Goal: Information Seeking & Learning: Learn about a topic

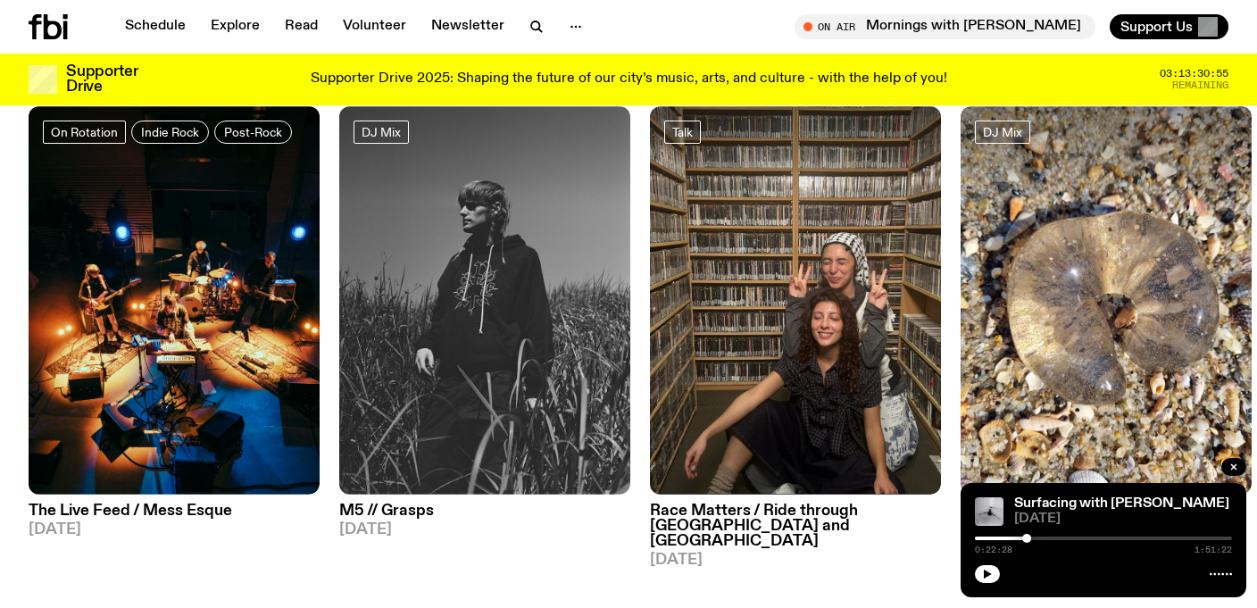
scroll to position [878, 0]
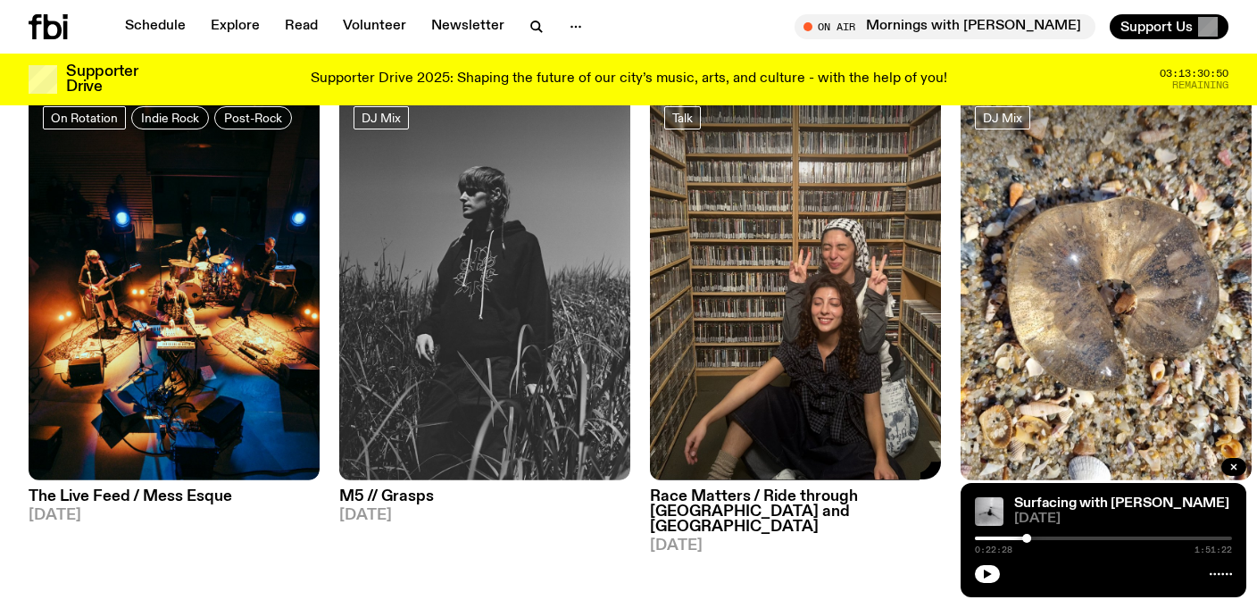
click at [735, 489] on h3 "Race Matters / Ride through Damascus and Beirut" at bounding box center [795, 512] width 291 height 46
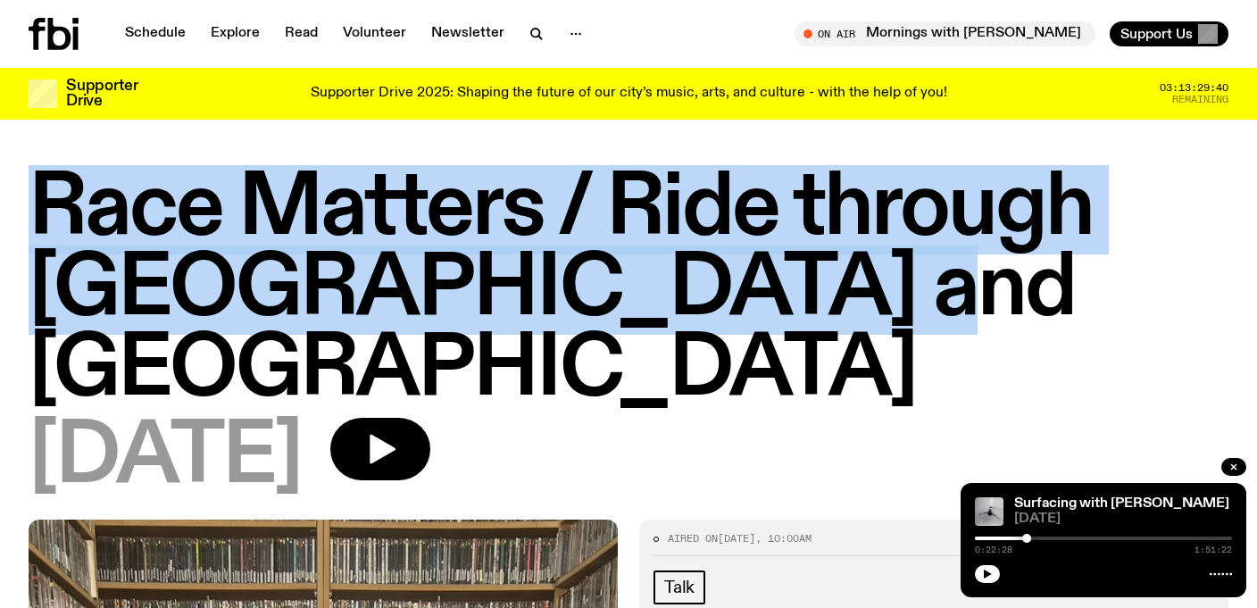
drag, startPoint x: 42, startPoint y: 200, endPoint x: 1018, endPoint y: 298, distance: 980.7
click at [1018, 298] on h1 "Race Matters / Ride through [GEOGRAPHIC_DATA] and [GEOGRAPHIC_DATA]" at bounding box center [629, 290] width 1200 height 241
copy h1 "Race Matters / Ride through [GEOGRAPHIC_DATA] and [GEOGRAPHIC_DATA]"
copy h1 "Race Matters / Ride through Damascus and Beirut"
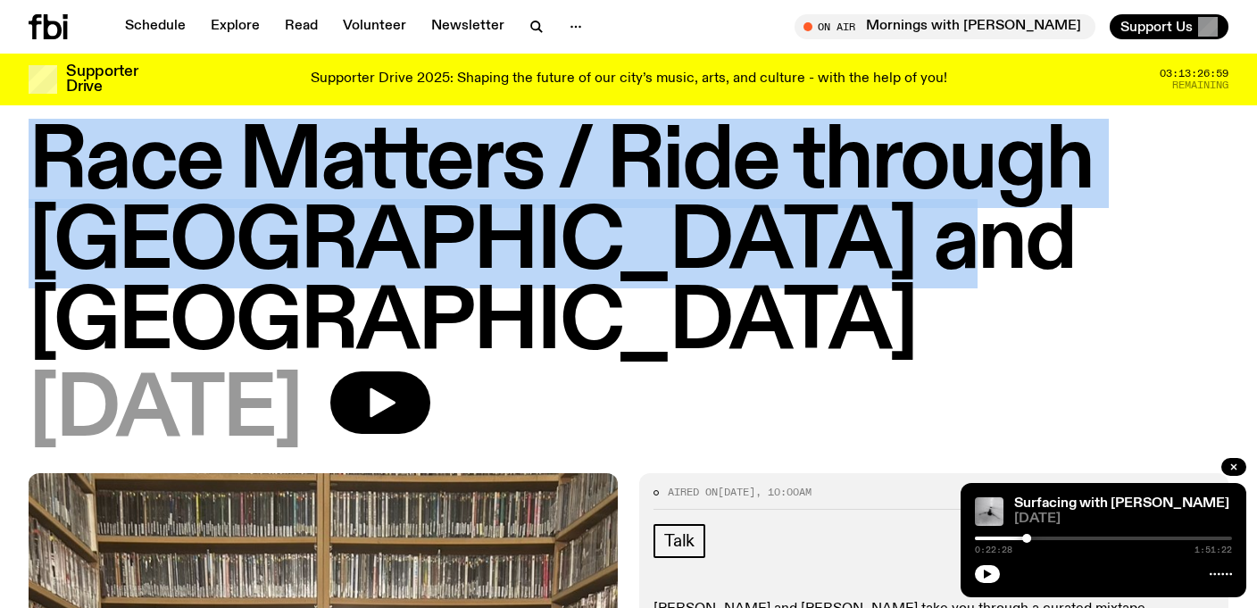
scroll to position [30, 0]
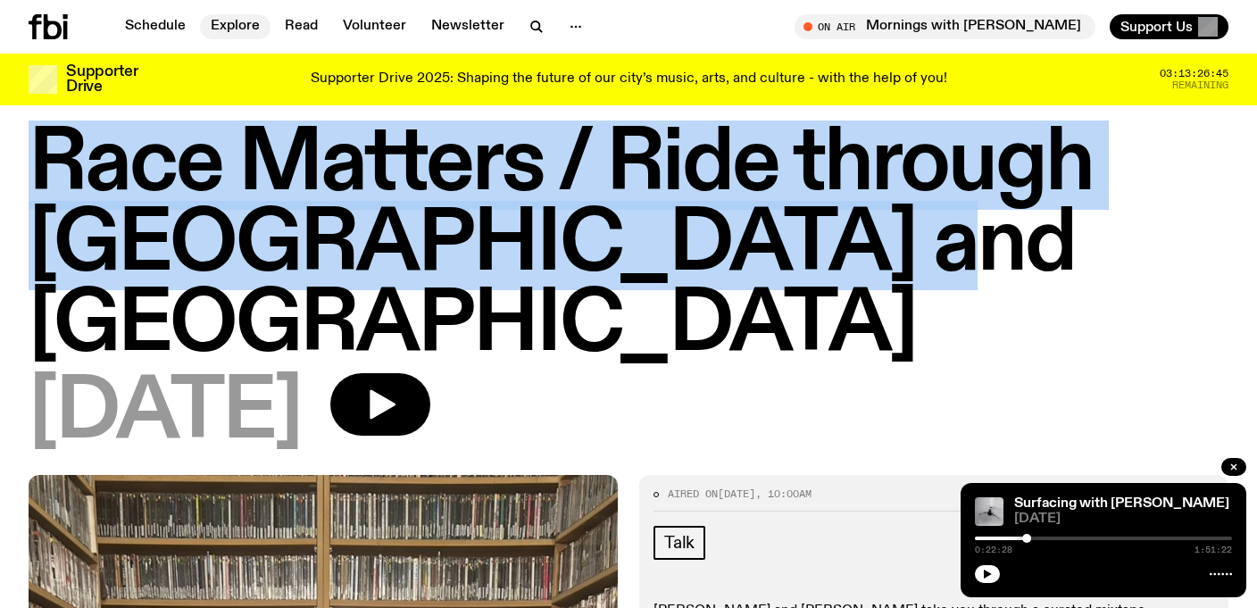
click at [234, 29] on link "Explore" at bounding box center [235, 26] width 71 height 25
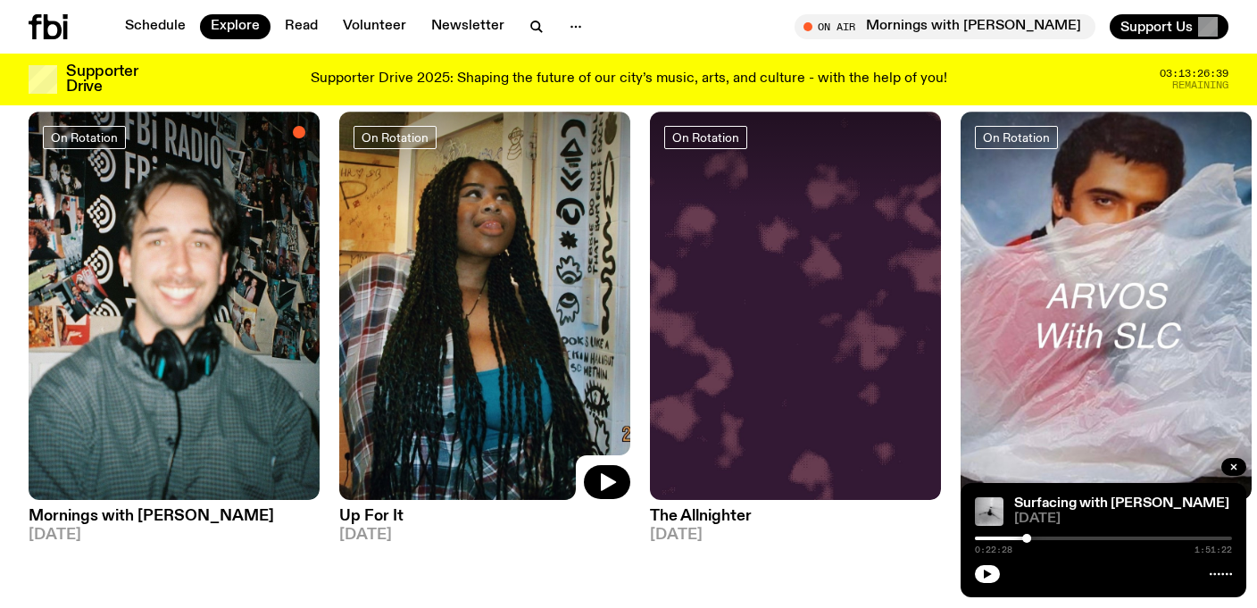
scroll to position [785, 0]
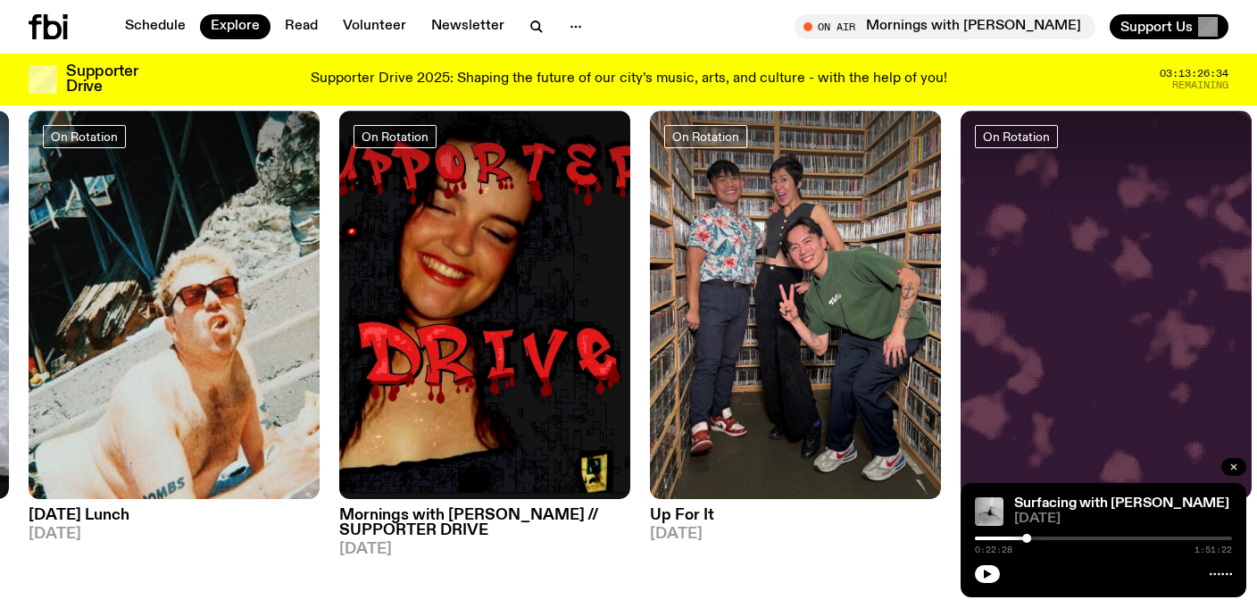
click at [1236, 463] on icon "button" at bounding box center [1233, 467] width 11 height 11
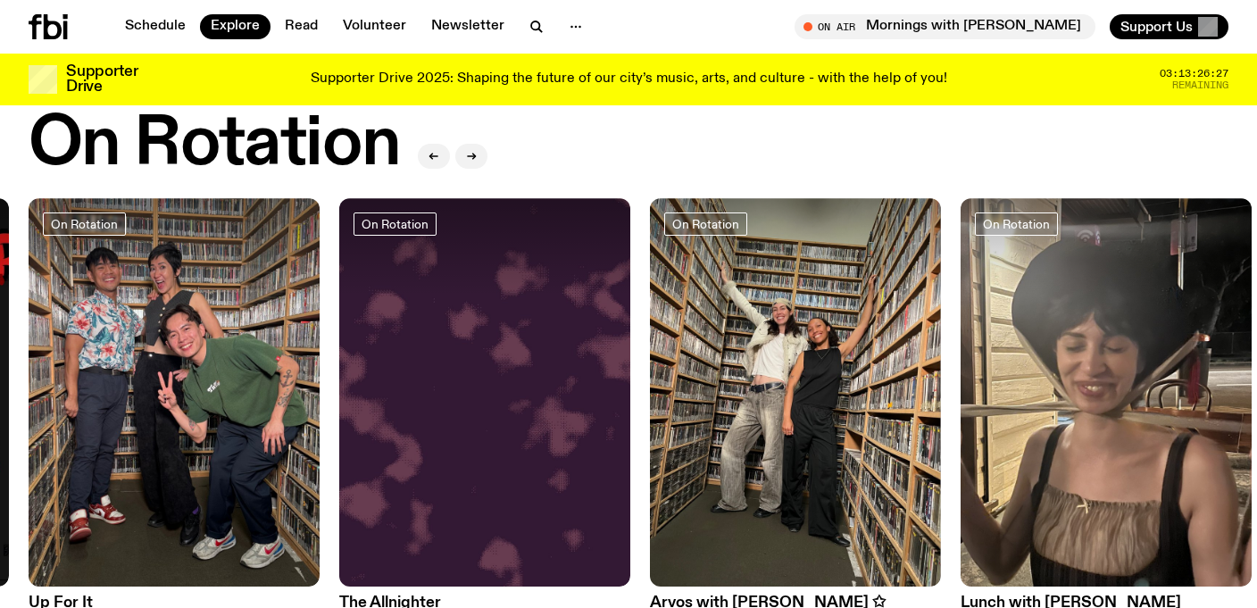
scroll to position [755, 0]
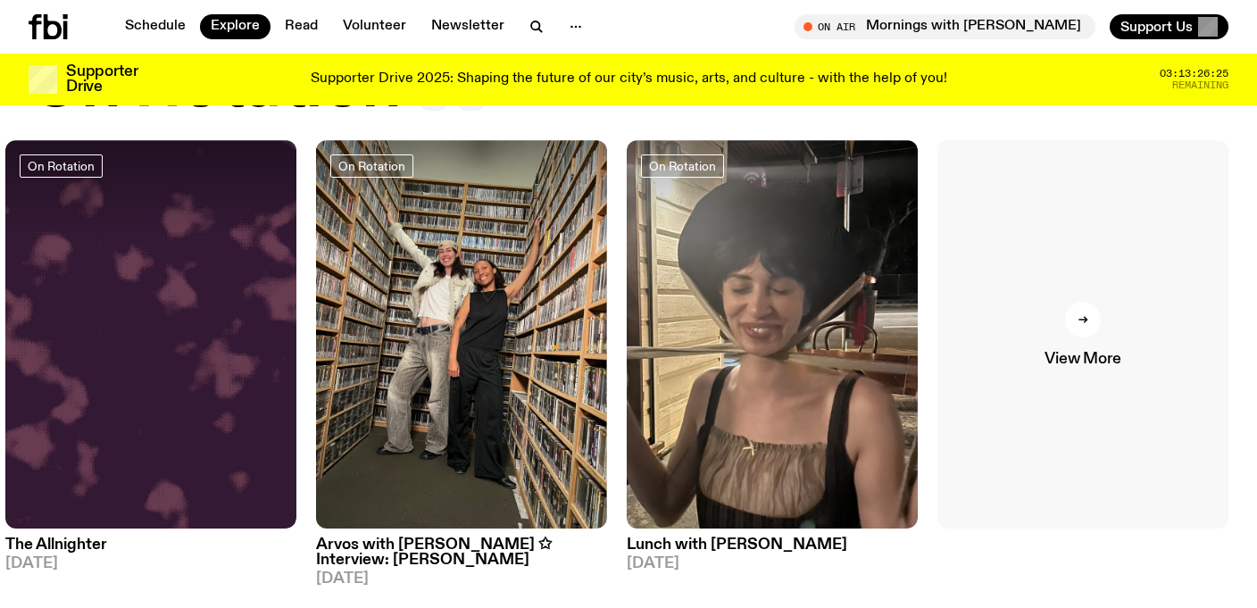
click at [1098, 345] on link "View More" at bounding box center [1082, 334] width 291 height 388
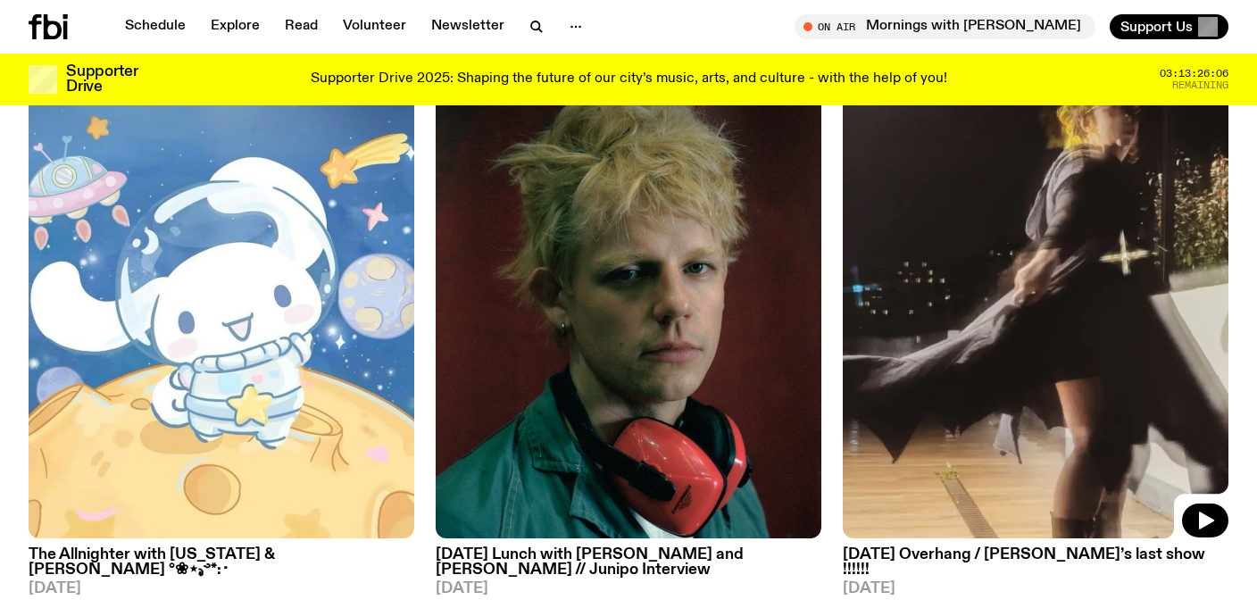
scroll to position [2667, 0]
click at [960, 390] on img at bounding box center [1036, 280] width 386 height 514
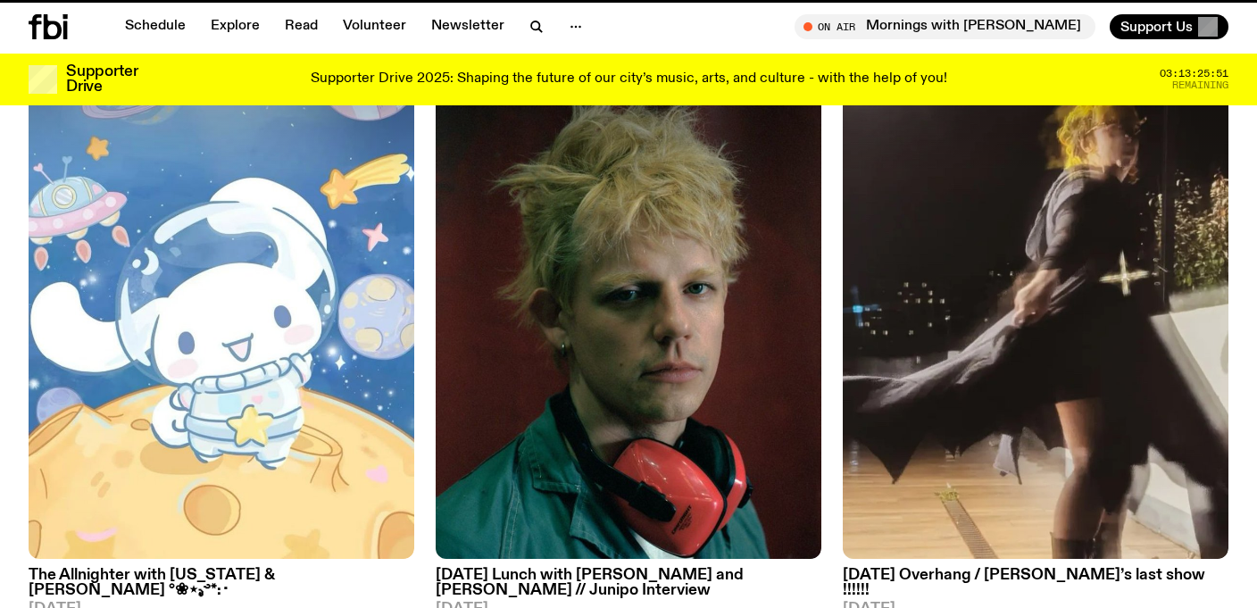
scroll to position [2652, 0]
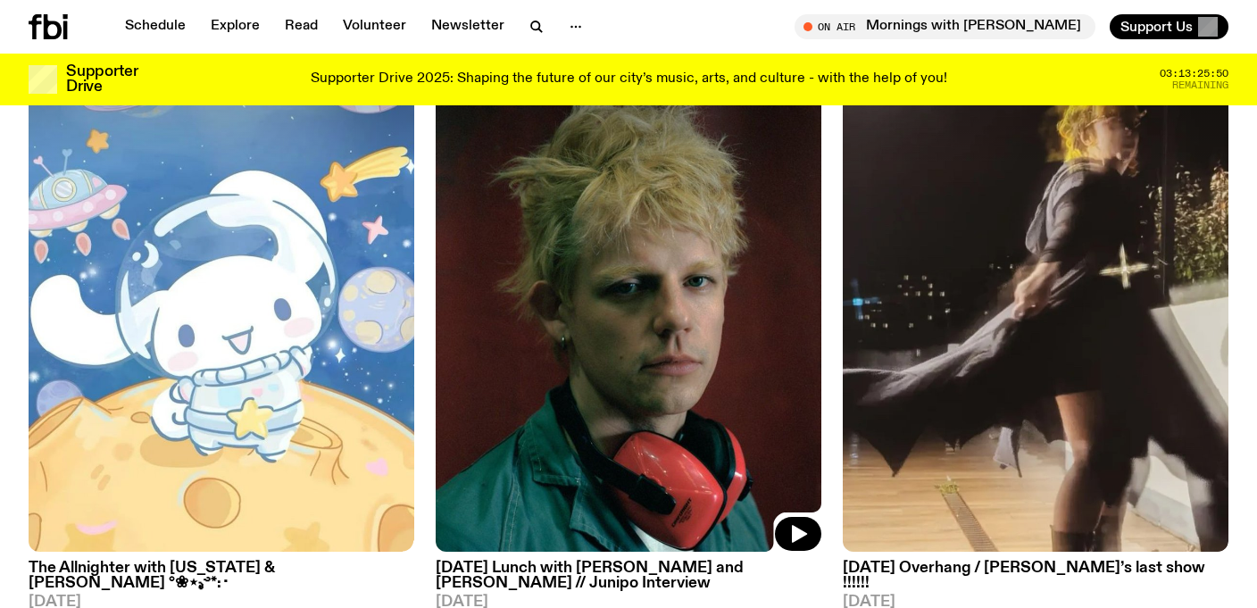
click at [564, 392] on img at bounding box center [629, 294] width 386 height 514
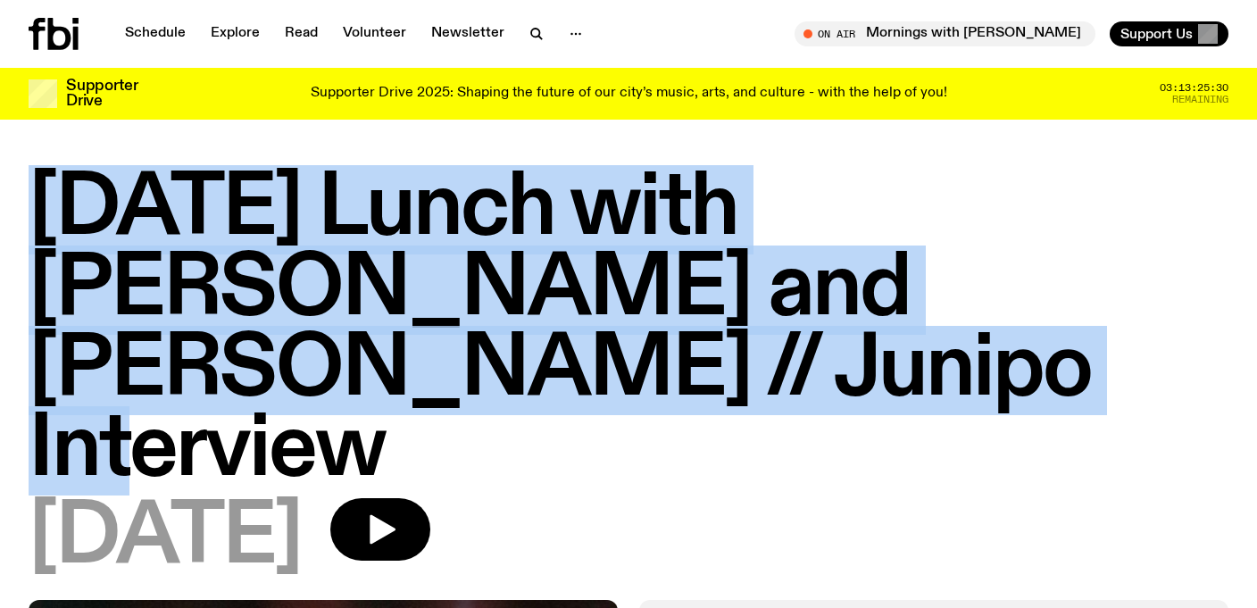
drag, startPoint x: 39, startPoint y: 230, endPoint x: 629, endPoint y: 380, distance: 608.9
click at [629, 380] on h1 "Sunday Lunch with Zara Upfold and Adam Cook // Junipo Interview" at bounding box center [629, 330] width 1200 height 321
copy h1 "Sunday Lunch with Zara Upfold and Adam Cook // Junipo Interview"
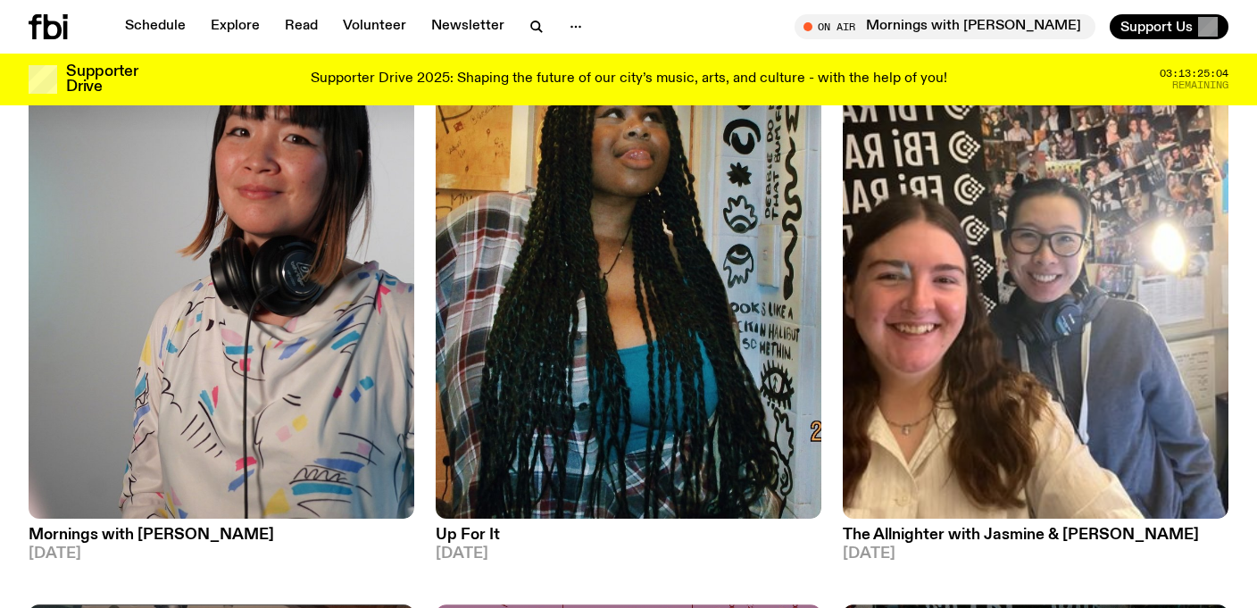
scroll to position [5120, 0]
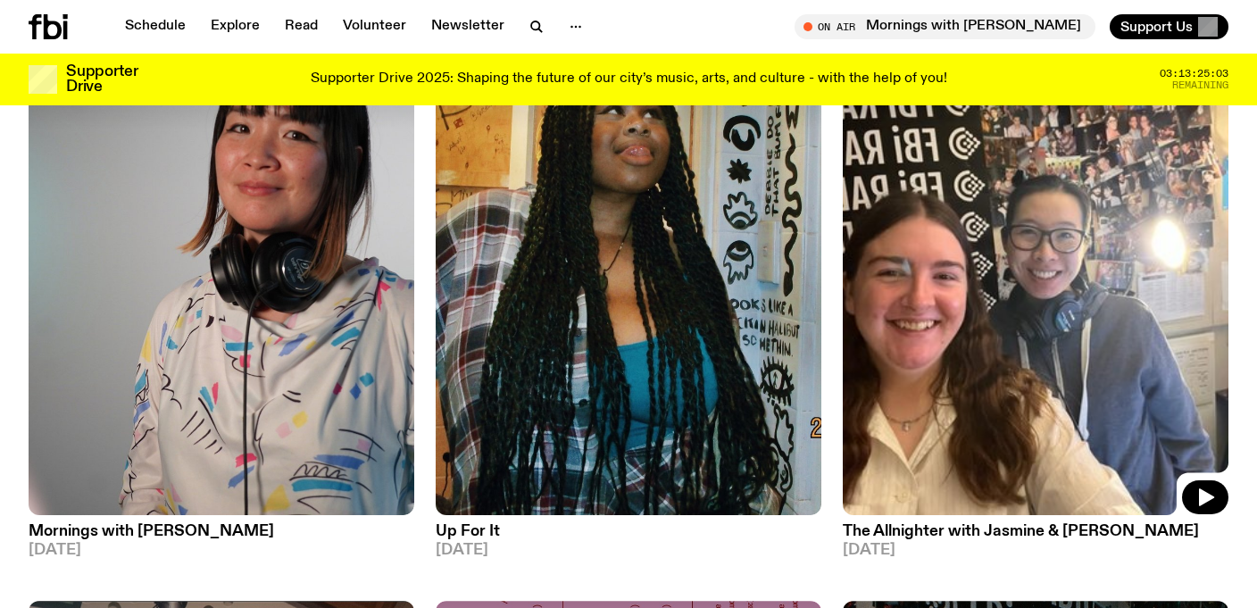
click at [872, 296] on img at bounding box center [1036, 258] width 386 height 514
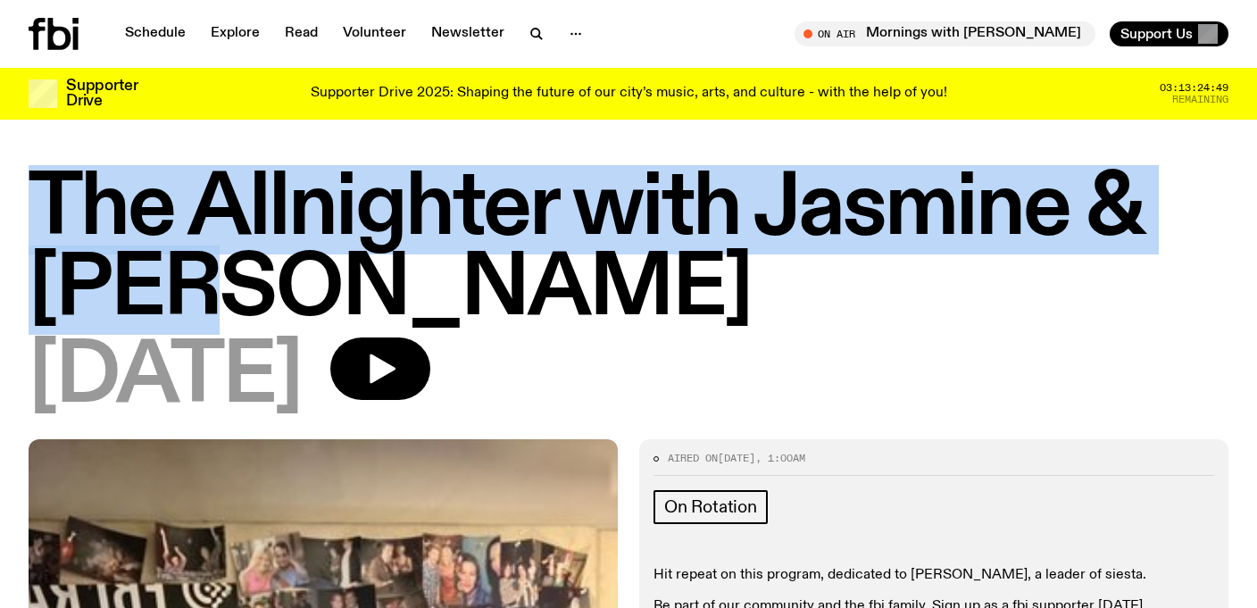
drag, startPoint x: 222, startPoint y: 305, endPoint x: 42, endPoint y: 198, distance: 209.8
click at [42, 198] on h1 "The Allnighter with Jasmine & Jena" at bounding box center [629, 250] width 1200 height 161
copy h1 "The Allnighter with Jasmine & Jena"
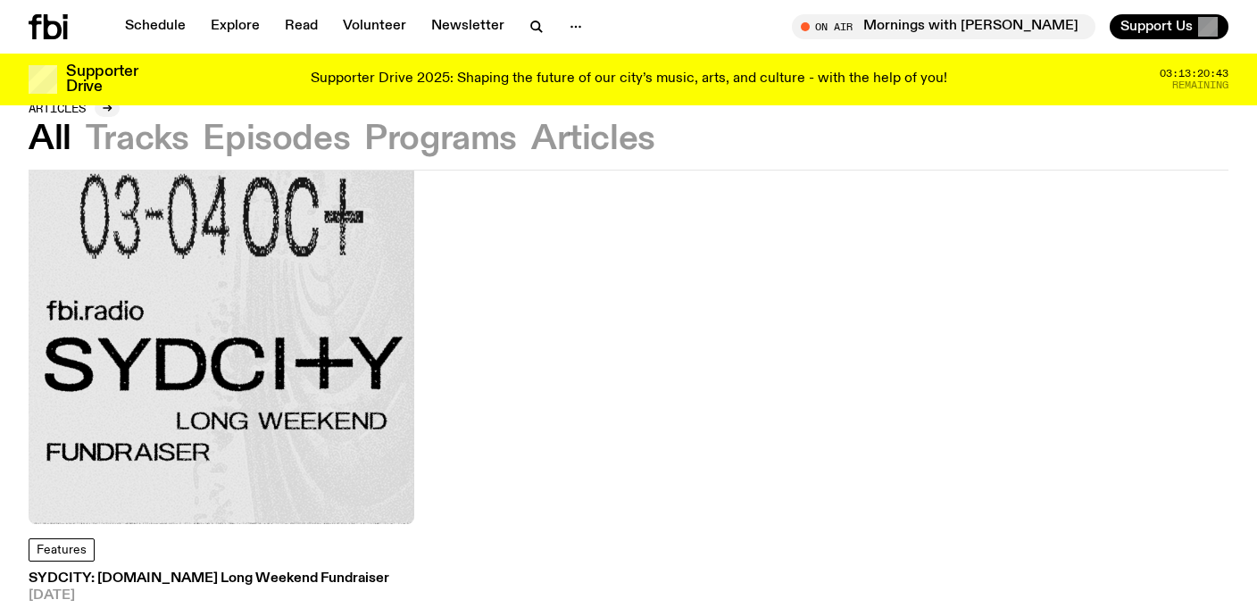
scroll to position [431, 0]
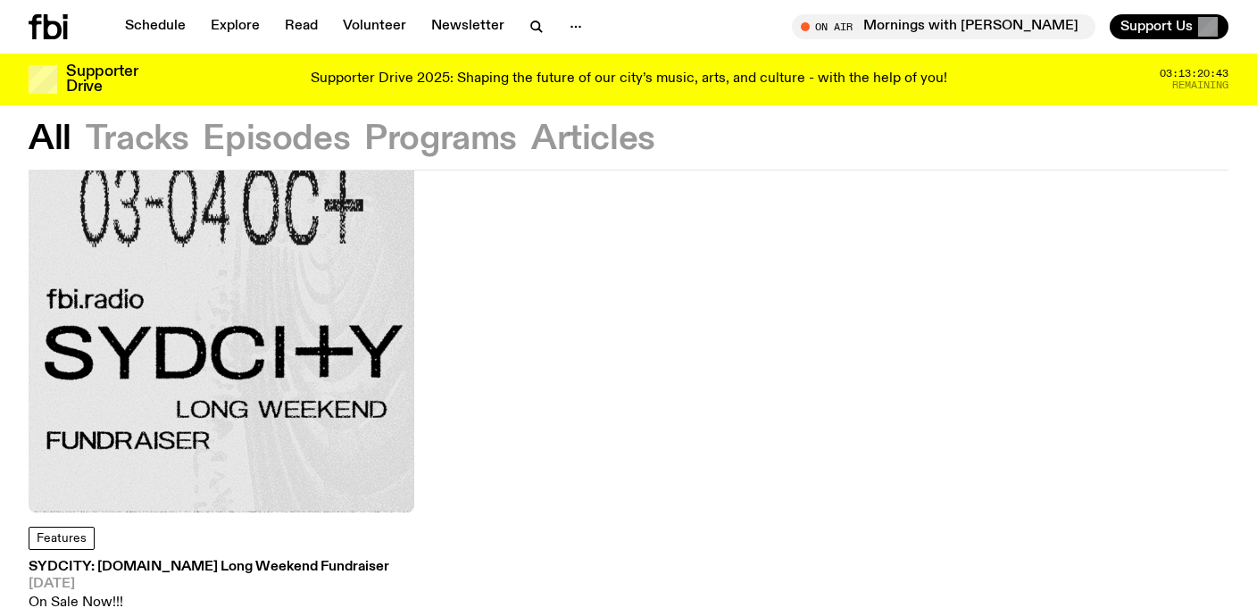
click at [346, 303] on img at bounding box center [222, 320] width 386 height 386
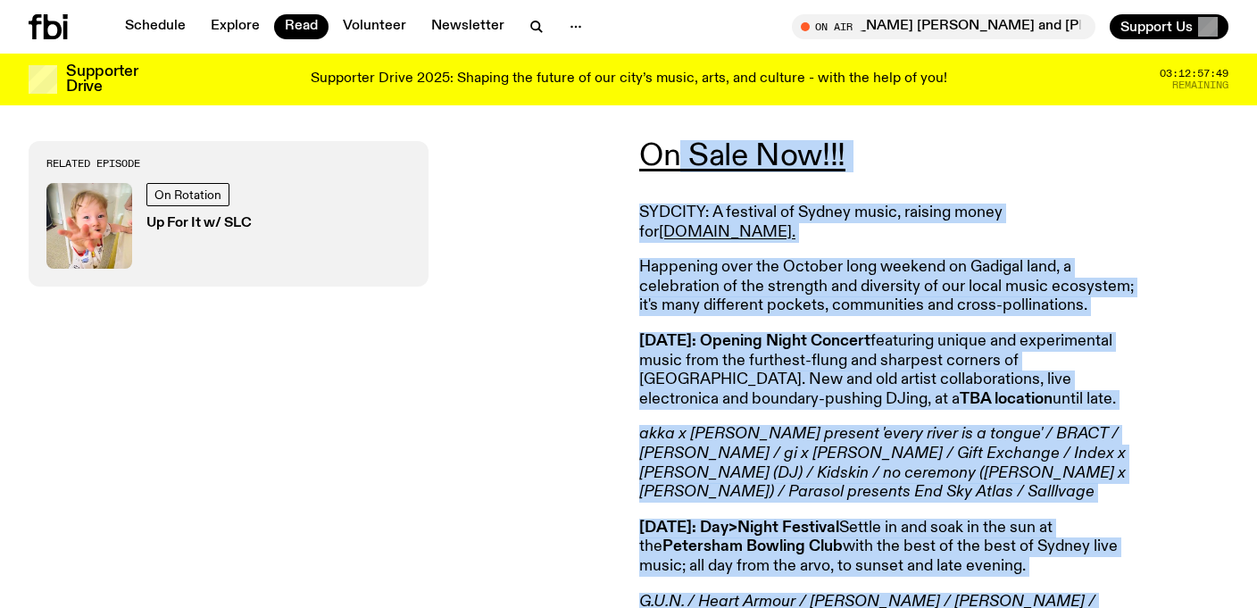
scroll to position [642, 0]
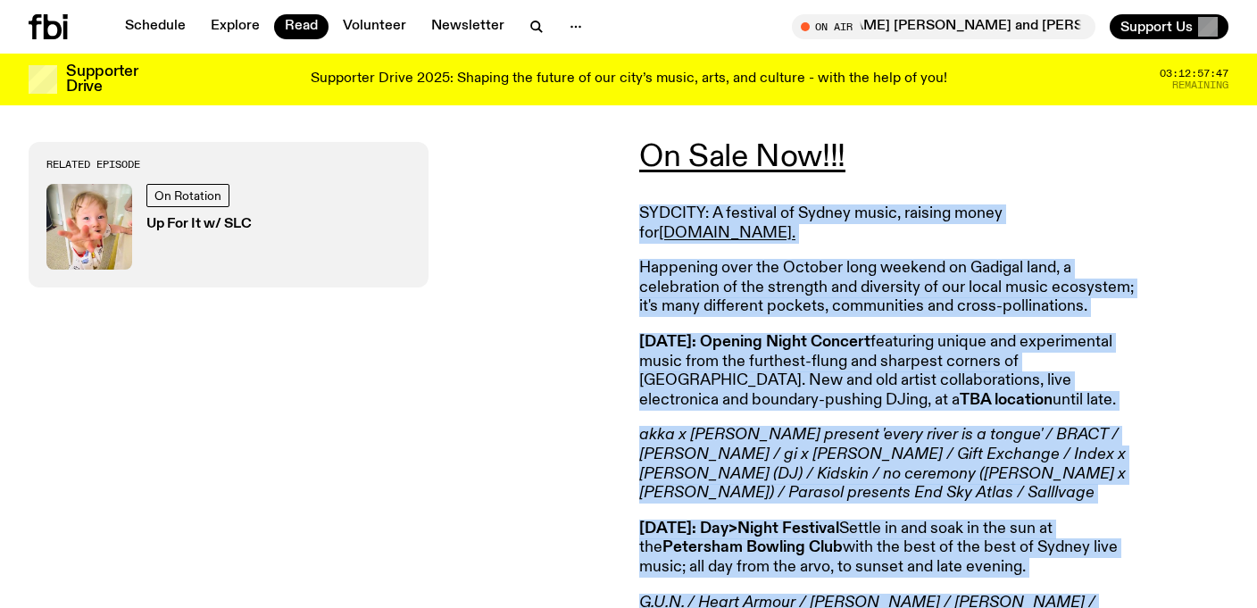
drag, startPoint x: 814, startPoint y: 538, endPoint x: 638, endPoint y: 201, distance: 380.5
click at [639, 201] on article "On Sale Now!!! SYDCITY: A festival of Sydney music, raising money for fbi.radio…" at bounding box center [896, 596] width 514 height 908
copy article "SYDCITY: A festival of Sydney music, raising money for fbi.radio. Happening ove…"
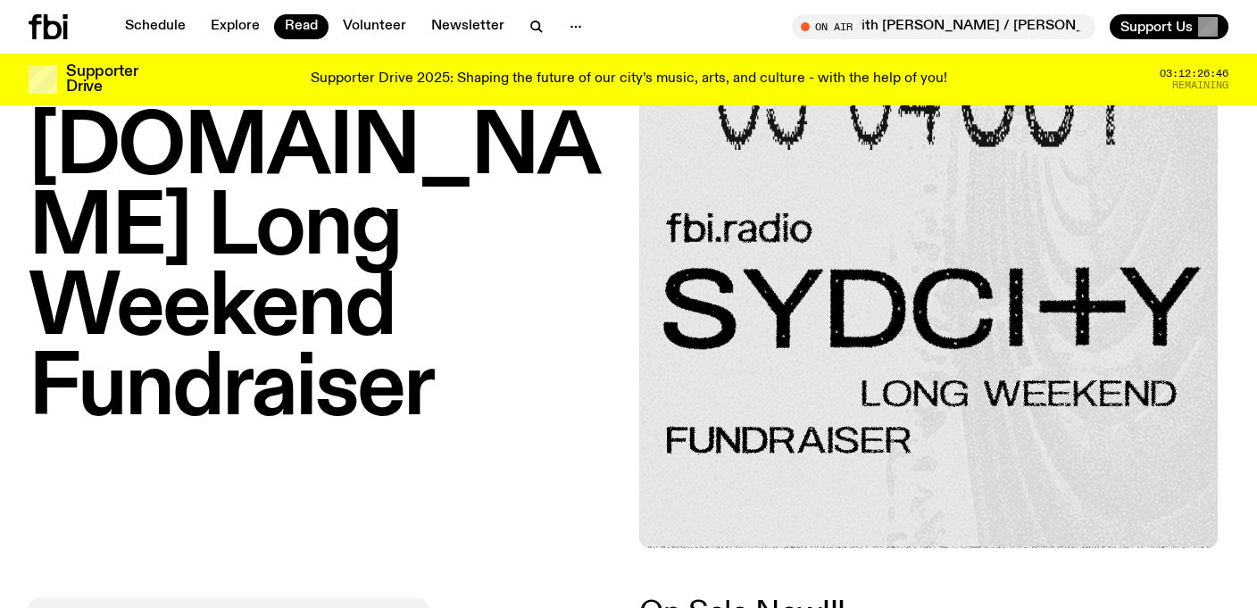
scroll to position [107, 0]
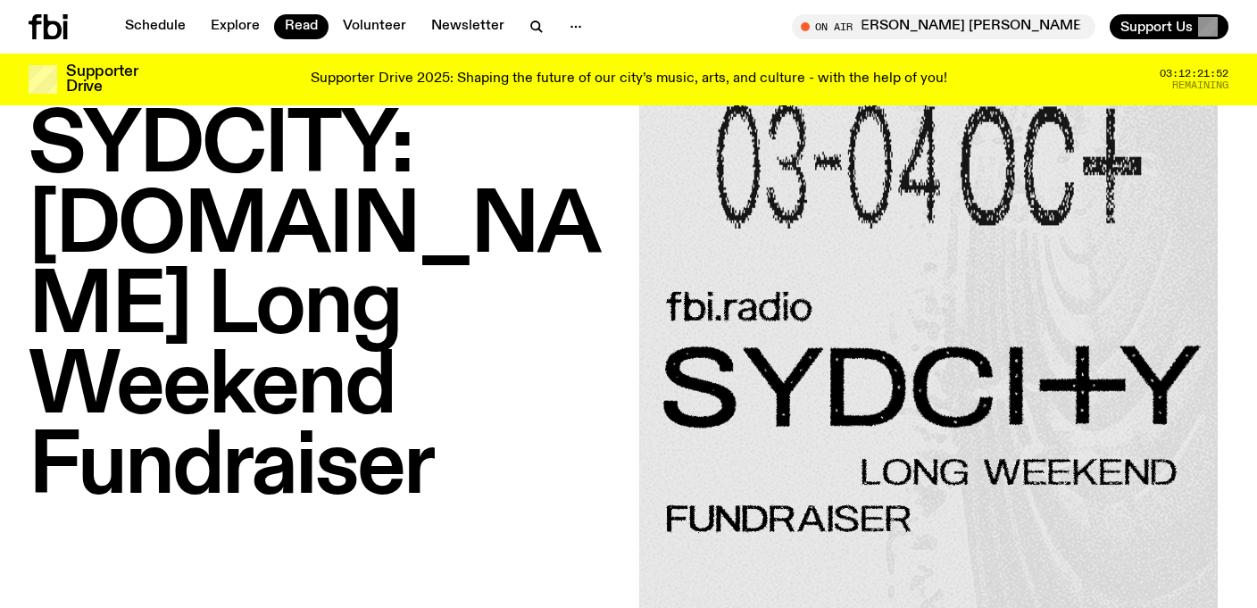
click at [1154, 70] on div "03:12:21:52 Remaining" at bounding box center [1171, 79] width 114 height 30
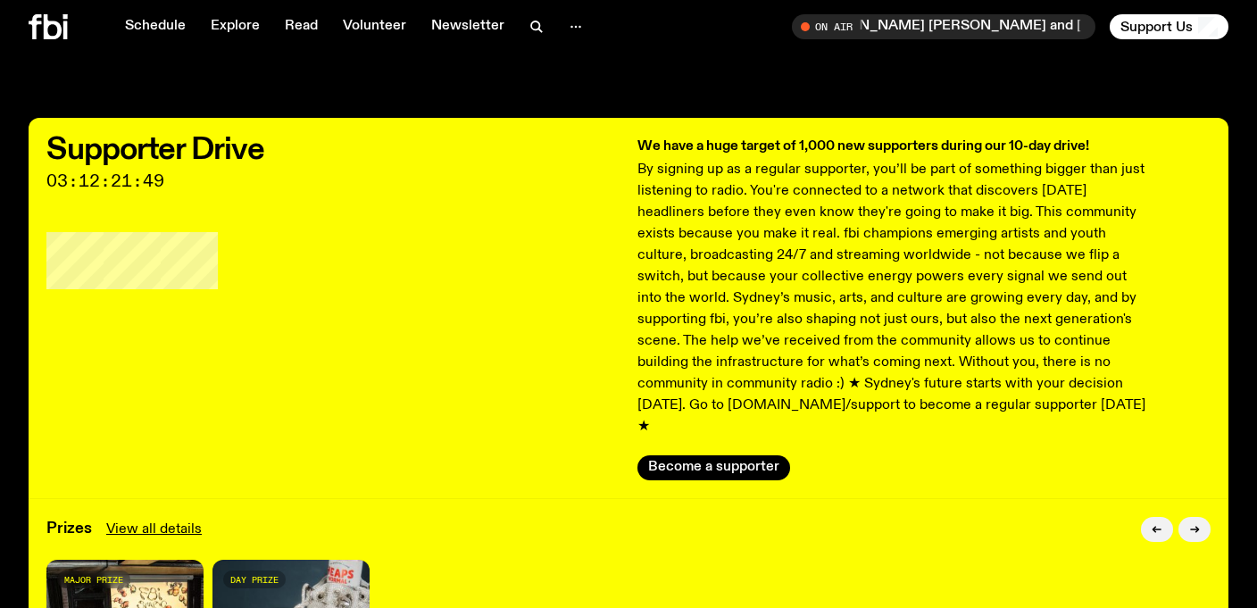
scroll to position [21, 0]
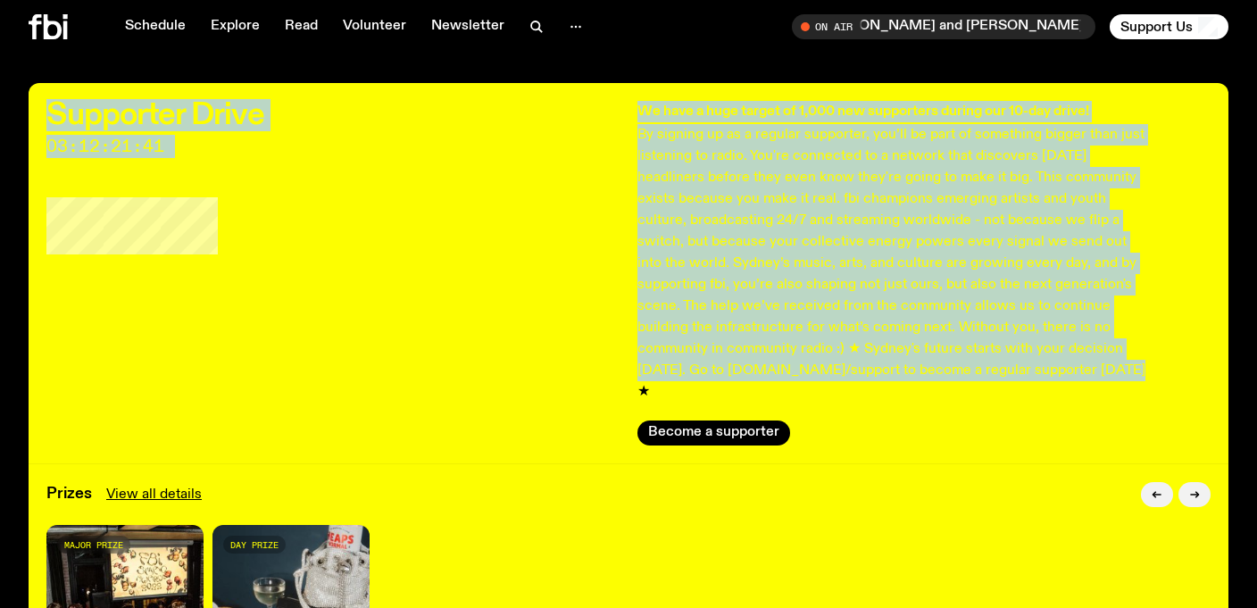
drag, startPoint x: 1014, startPoint y: 375, endPoint x: 592, endPoint y: 99, distance: 504.4
click at [592, 99] on div "Supporter Drive 03:12:21:41 We have a huge target of 1,000 new supporters durin…" at bounding box center [629, 273] width 1200 height 380
copy div "Supporter Drive 03:12:21:41 We have a huge target of 1,000 new supporters durin…"
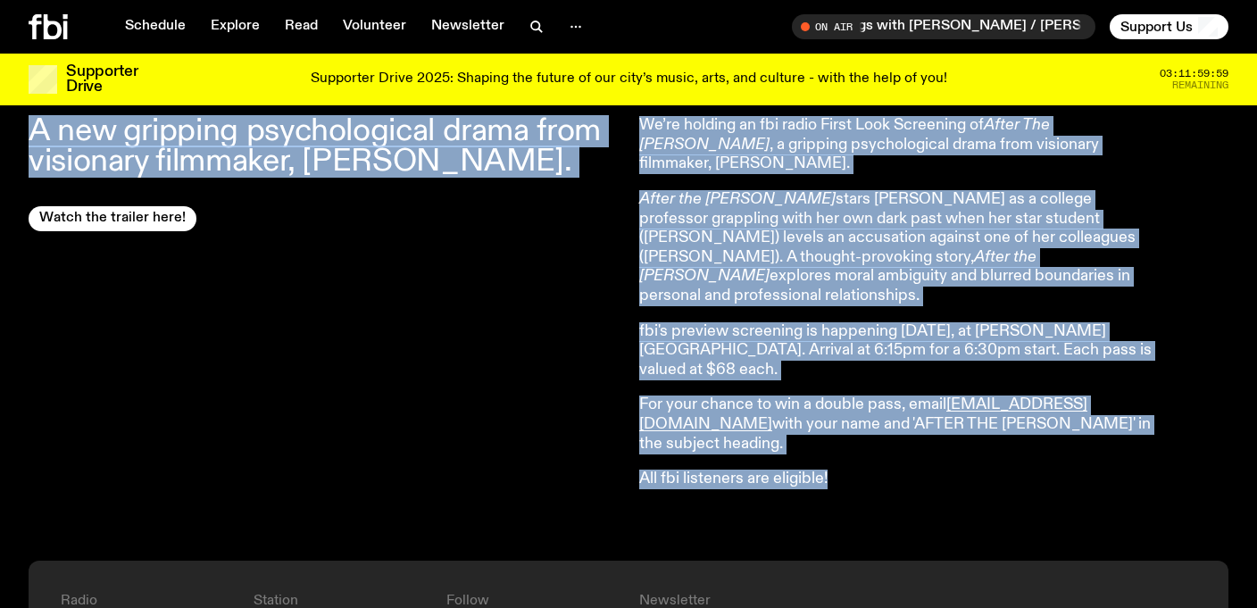
scroll to position [762, 0]
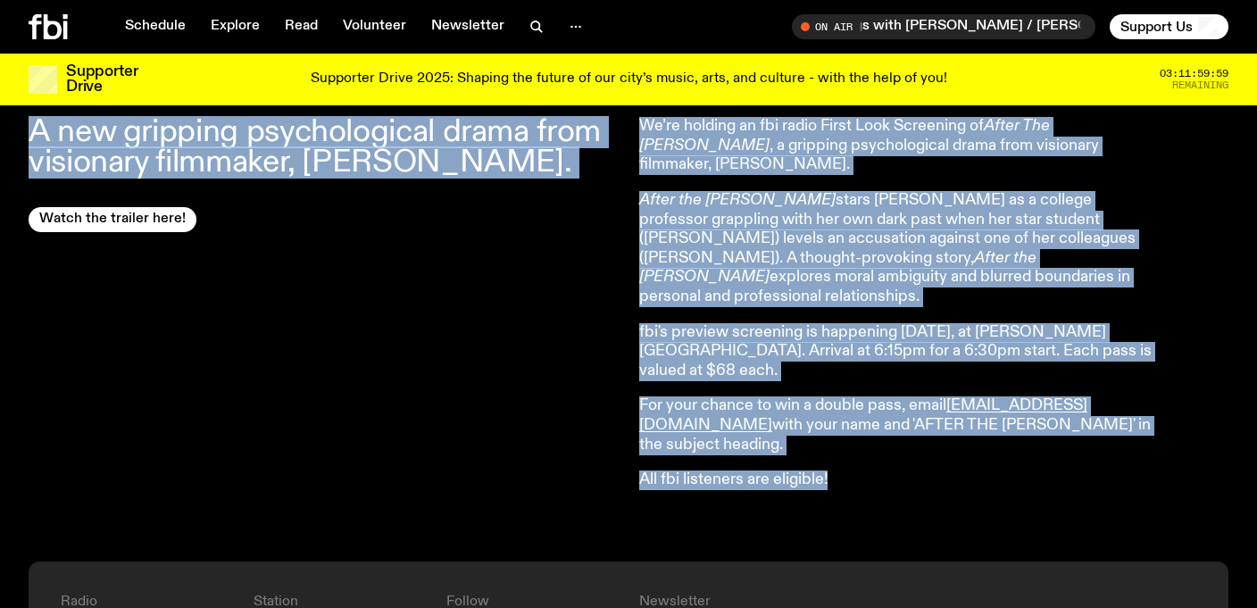
drag, startPoint x: 19, startPoint y: 125, endPoint x: 968, endPoint y: 369, distance: 979.8
copy div "First Look Screening: Win a double pass to see 'After the Hunt' A new gripping …"
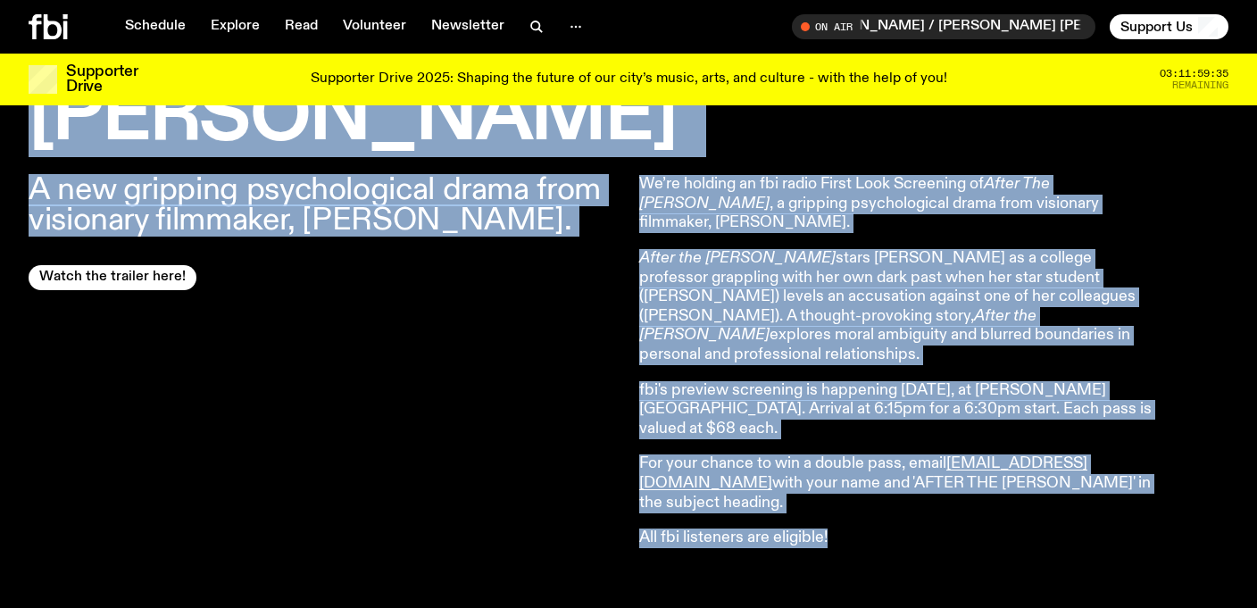
scroll to position [651, 0]
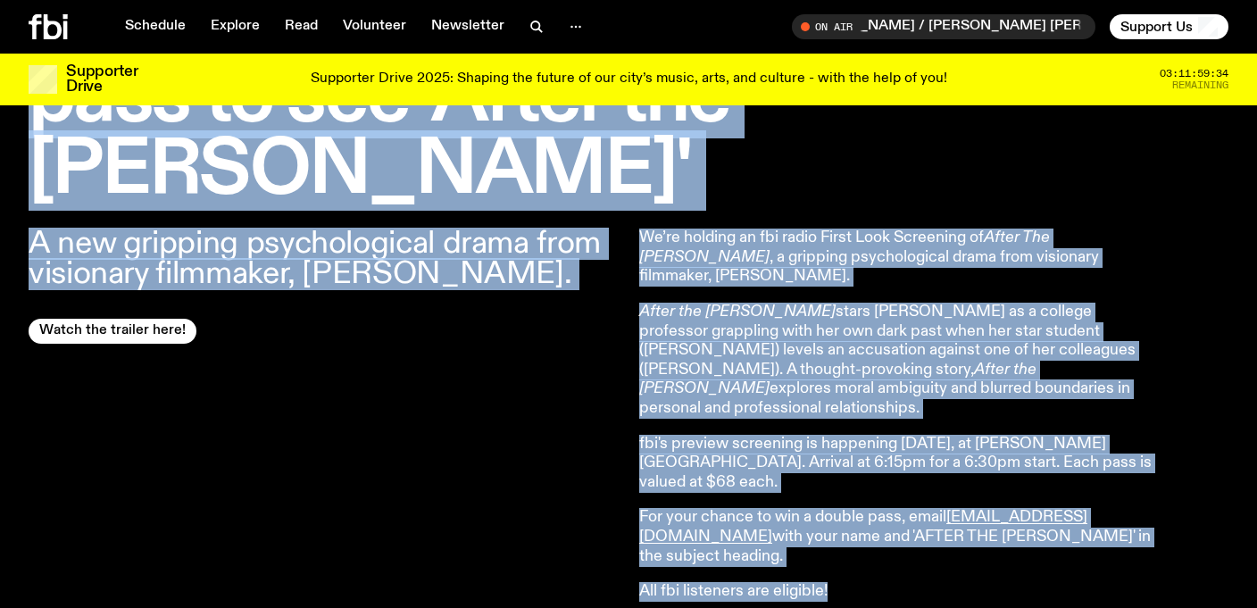
click at [889, 303] on p "After the Hunt stars Julia Roberts as a college professor grappling with her ow…" at bounding box center [896, 361] width 514 height 116
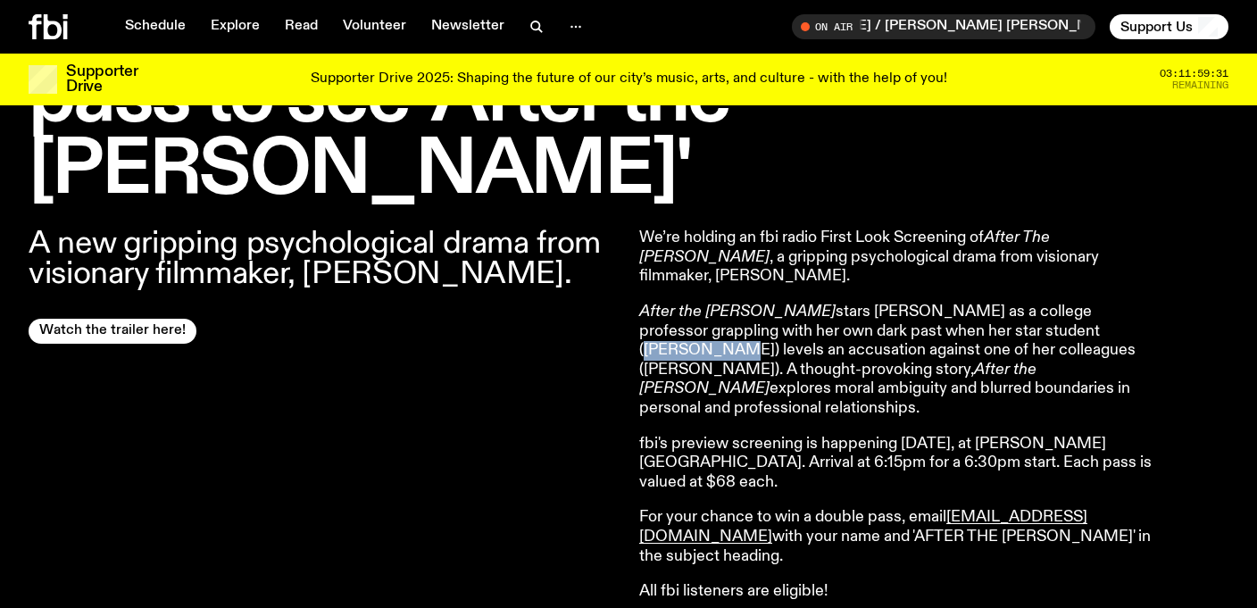
drag, startPoint x: 931, startPoint y: 262, endPoint x: 1011, endPoint y: 264, distance: 79.5
click at [1011, 303] on p "After the Hunt stars Julia Roberts as a college professor grappling with her ow…" at bounding box center [896, 361] width 514 height 116
copy p "Ayo Edebiri"
drag, startPoint x: 937, startPoint y: 279, endPoint x: 1048, endPoint y: 283, distance: 111.7
click at [1048, 303] on p "After the Hunt stars Julia Roberts as a college professor grappling with her ow…" at bounding box center [896, 361] width 514 height 116
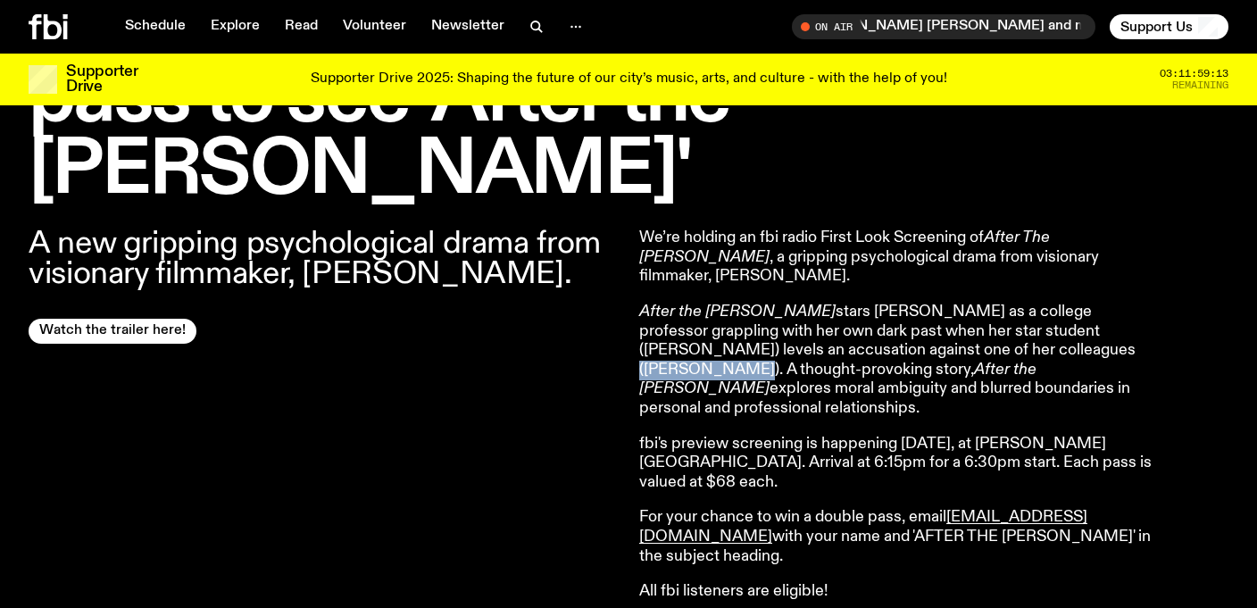
copy p "Andrew Garfield"
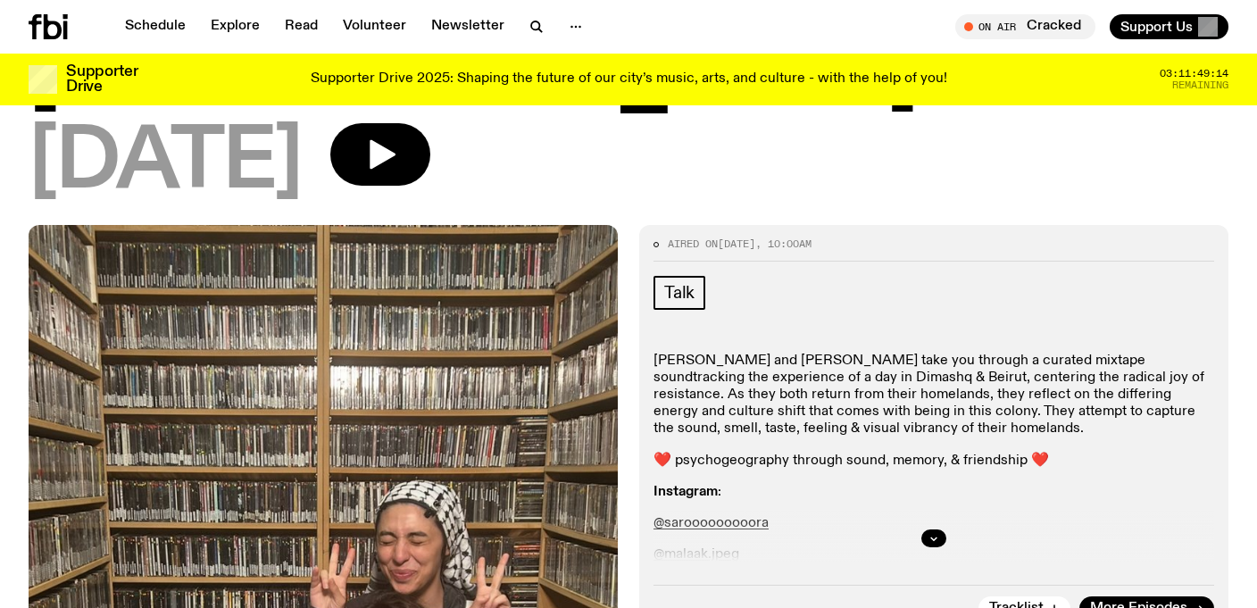
scroll to position [287, 0]
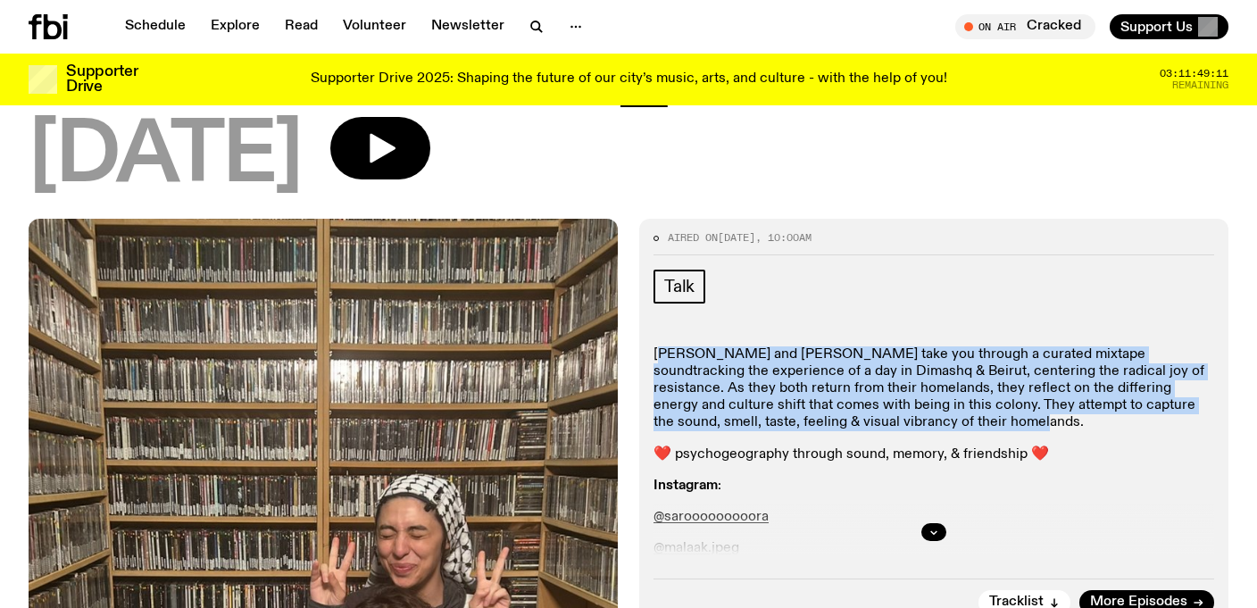
drag, startPoint x: 926, startPoint y: 347, endPoint x: 659, endPoint y: 274, distance: 276.8
click at [659, 346] on p "Sara El Youghun and Malaak take you through a curated mixtape soundtracking the…" at bounding box center [934, 389] width 561 height 86
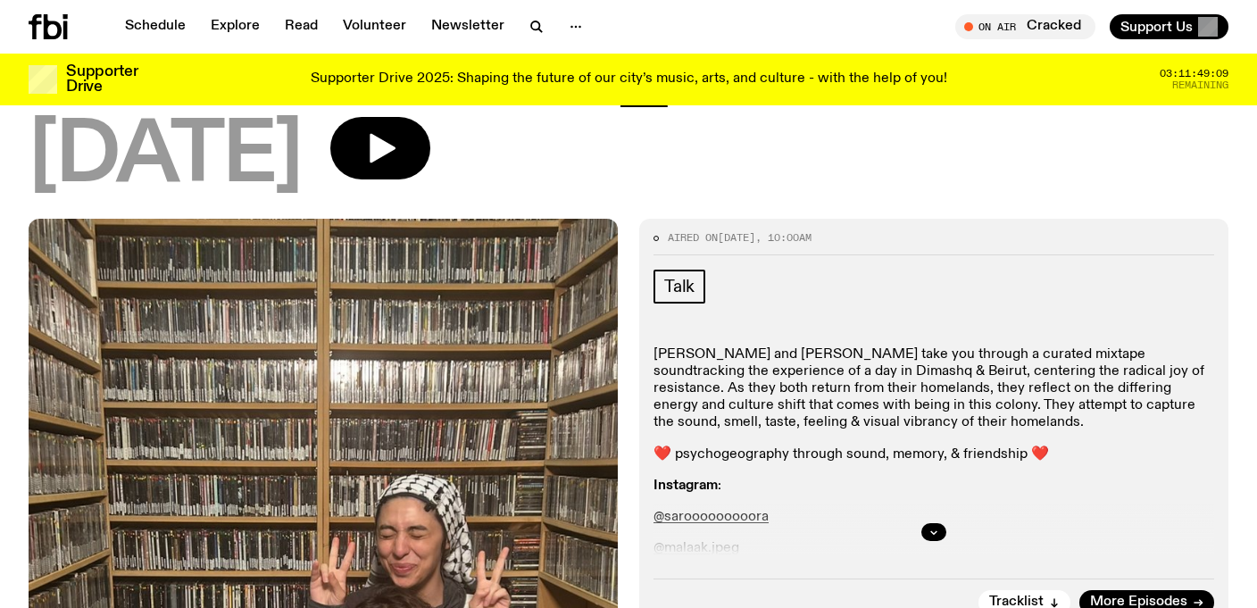
click at [651, 275] on div "Aired on 21.09.25 , 10:00am Talk Sara El Youghun and Malaak take you through a …" at bounding box center [933, 424] width 589 height 410
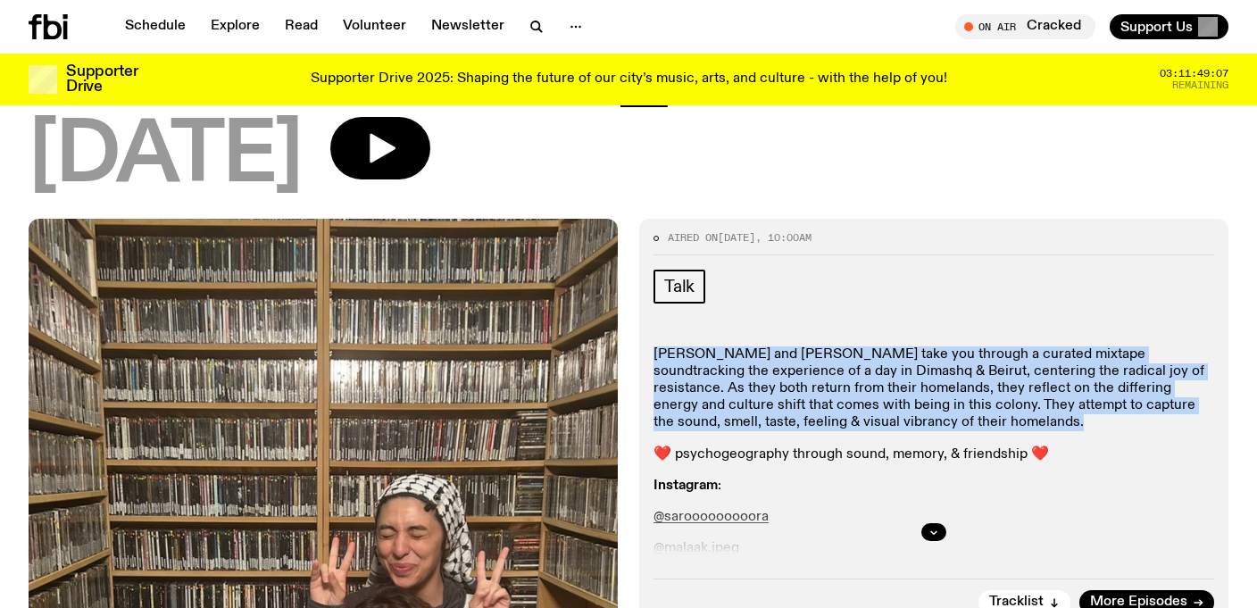
drag, startPoint x: 651, startPoint y: 273, endPoint x: 958, endPoint y: 355, distance: 317.9
click at [958, 355] on div "Aired on 21.09.25 , 10:00am Talk Sara El Youghun and Malaak take you through a …" at bounding box center [933, 424] width 589 height 410
copy p "Sara El Youghun and Malaak take you through a curated mixtape soundtracking the…"
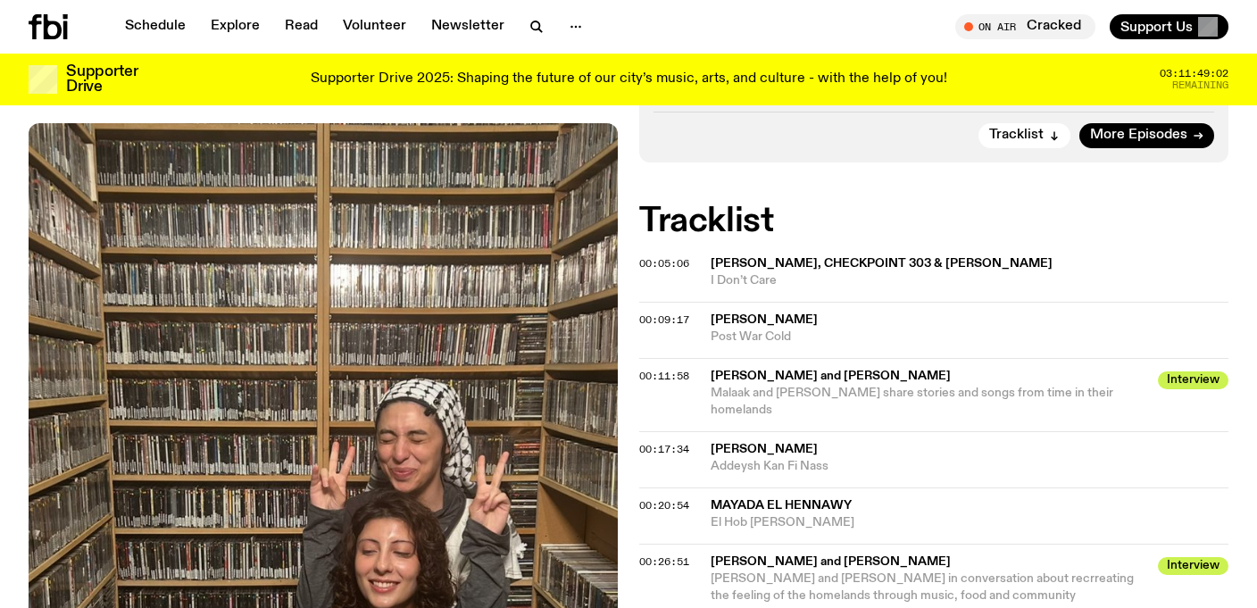
scroll to position [773, 0]
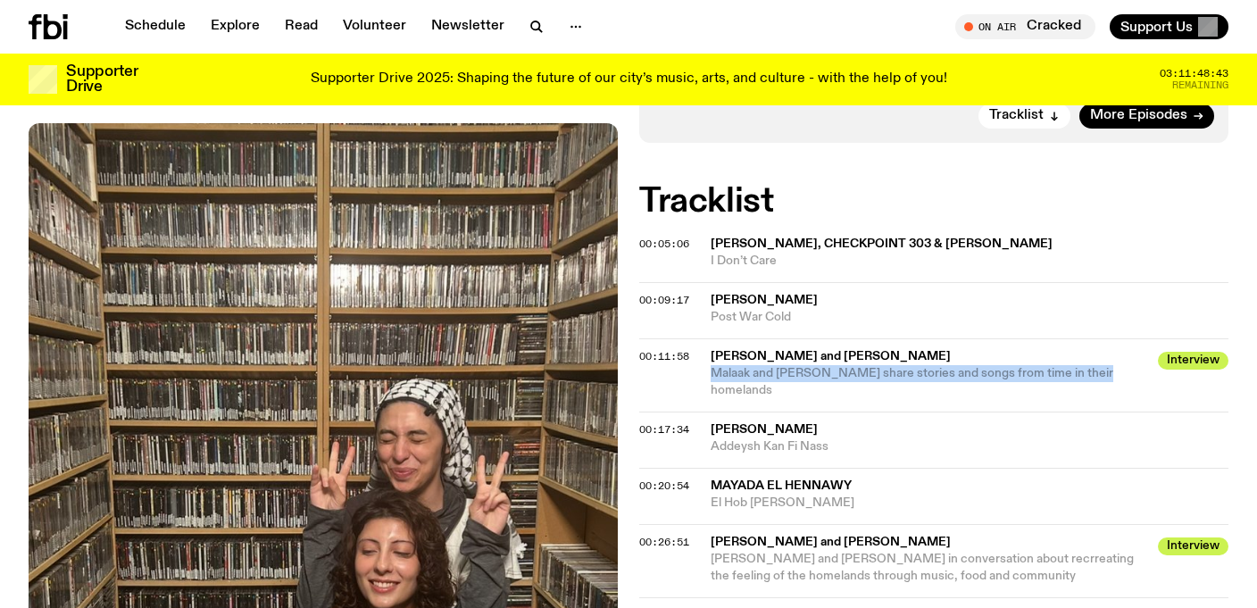
drag, startPoint x: 710, startPoint y: 292, endPoint x: 1128, endPoint y: 290, distance: 418.7
click at [1128, 365] on span "Malaak and Sara share stories and songs from time in their homelands" at bounding box center [929, 382] width 437 height 34
copy span "Malaak and Sara share stories and songs from time in their homelands"
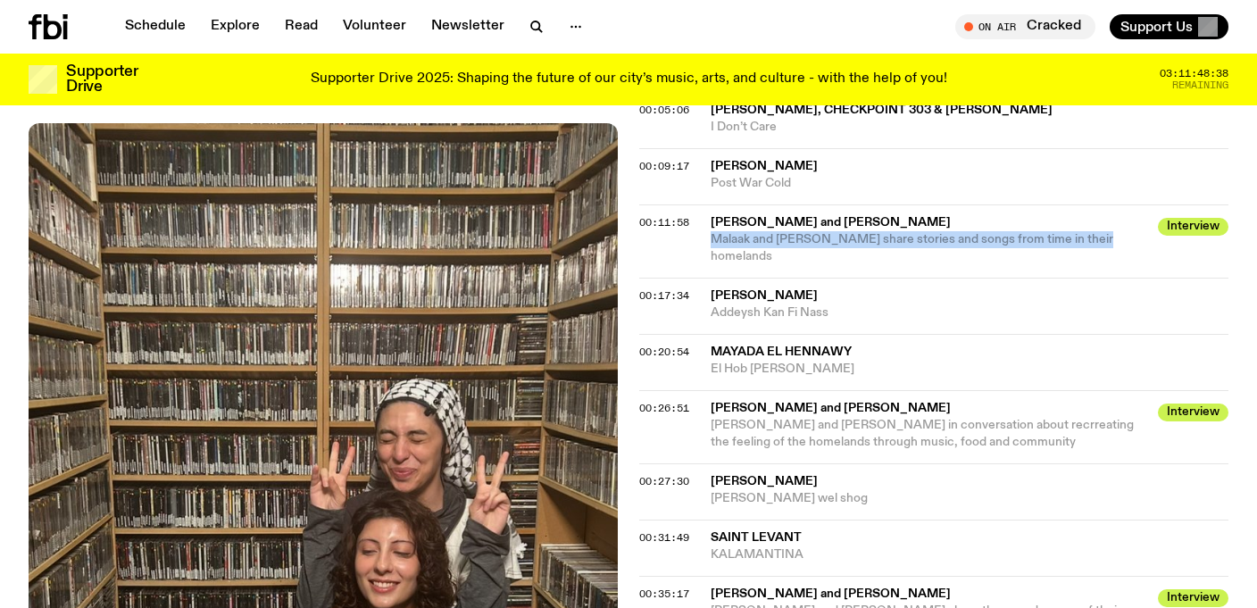
scroll to position [914, 0]
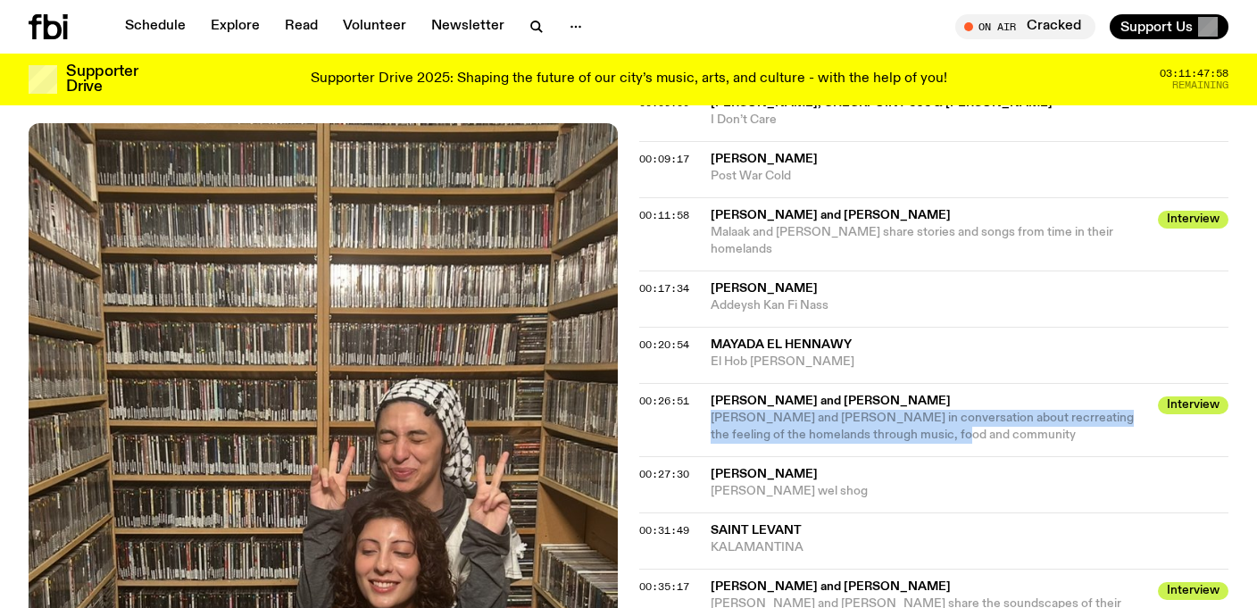
drag, startPoint x: 712, startPoint y: 321, endPoint x: 1012, endPoint y: 352, distance: 302.5
click at [1012, 383] on div "00:26:51 Sara and Malaak Interview Sara and Malaak in conversation about recrre…" at bounding box center [933, 419] width 589 height 73
copy span "Sara and Malaak in conversation about recrreating the feeling of the homelands …"
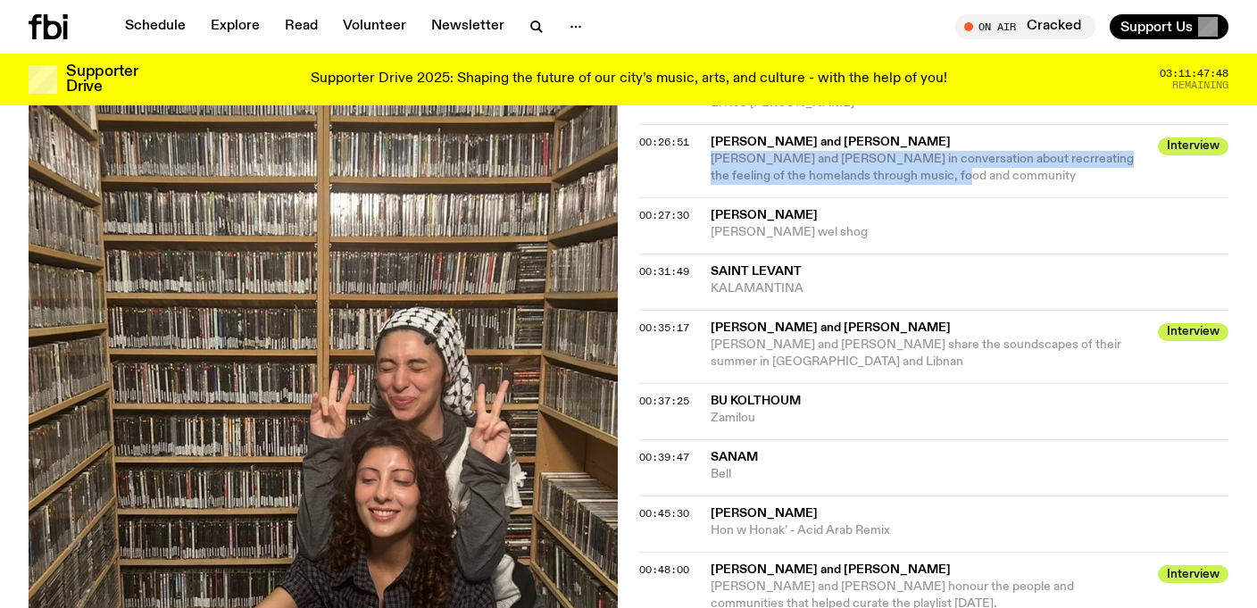
scroll to position [1180, 0]
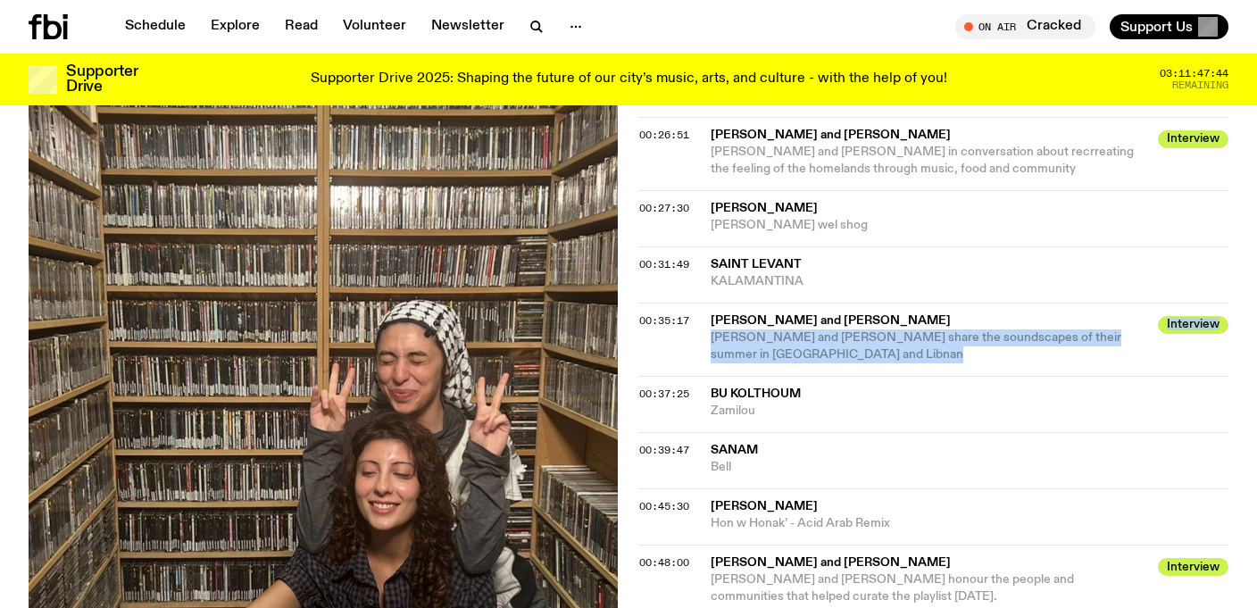
drag, startPoint x: 711, startPoint y: 237, endPoint x: 1173, endPoint y: 251, distance: 462.7
click at [1173, 303] on div "00:35:17 Sara and Malaak Interview Sara and Malaak share the soundscapes of the…" at bounding box center [933, 339] width 589 height 73
copy div "Sara and Malaak share the soundscapes of their summer in Sooria and Libnan Inte…"
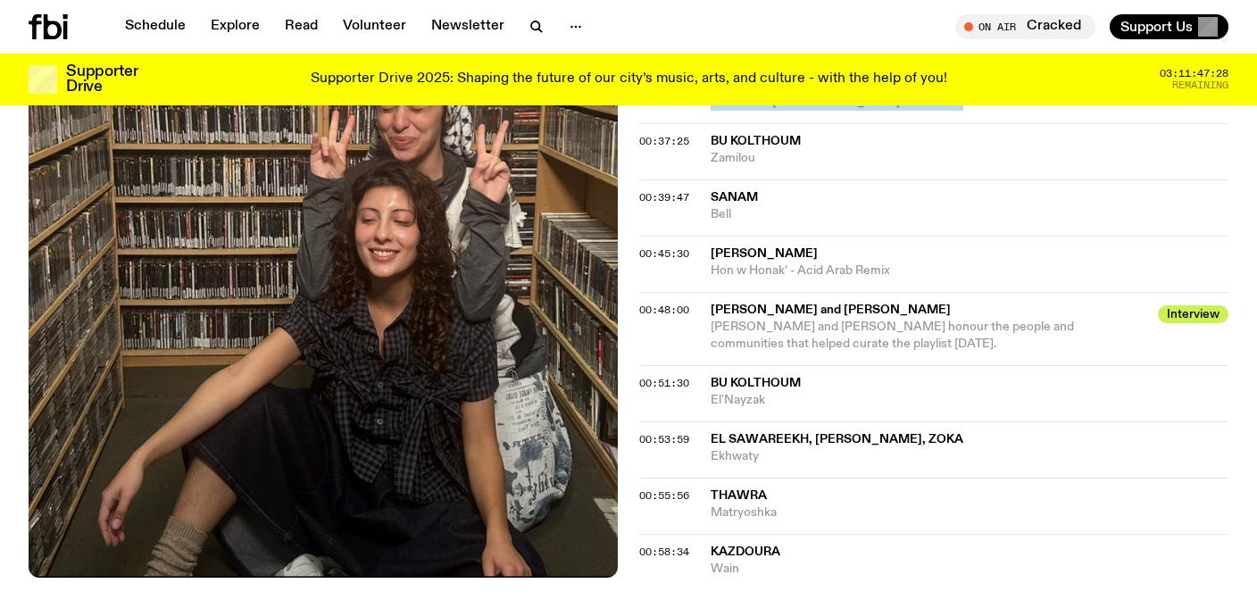
scroll to position [1435, 0]
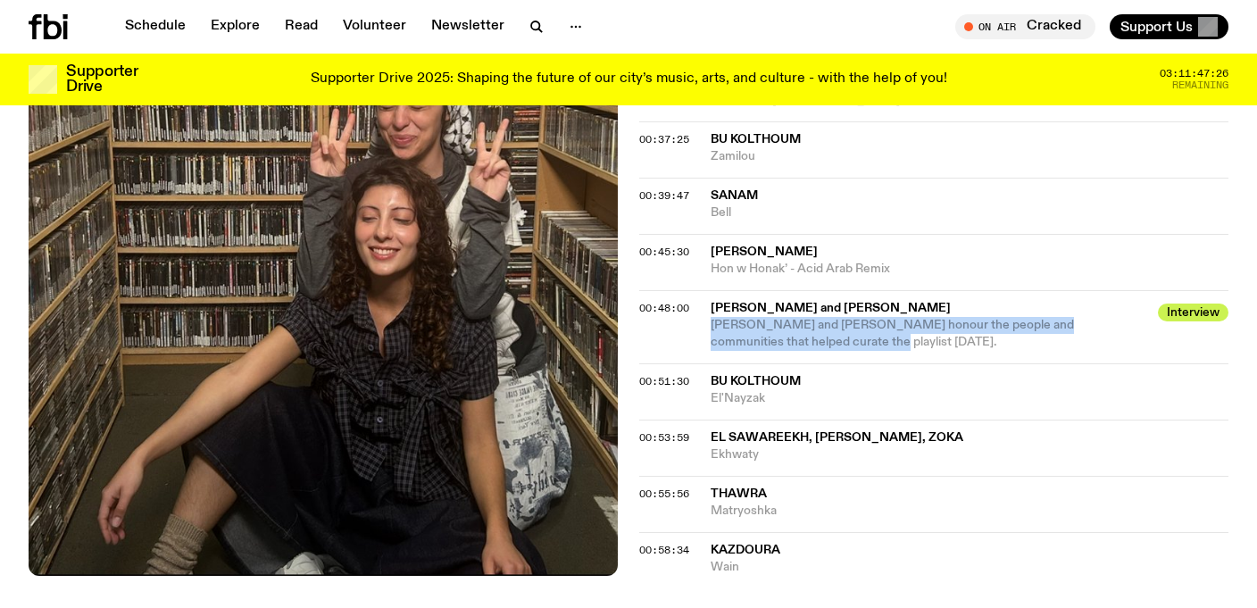
drag, startPoint x: 707, startPoint y: 212, endPoint x: 792, endPoint y: 226, distance: 85.9
click at [792, 290] on div "00:48:00 Sara and Malaak Interview Sara and Malaak honour the people and commun…" at bounding box center [933, 326] width 589 height 73
click at [753, 319] on span "Sara and Malaak honour the people and communities that helped curate the playli…" at bounding box center [892, 333] width 363 height 29
drag, startPoint x: 753, startPoint y: 229, endPoint x: 705, endPoint y: 218, distance: 48.5
click at [705, 290] on div "00:48:00 Sara and Malaak Interview Sara and Malaak honour the people and commun…" at bounding box center [933, 326] width 589 height 73
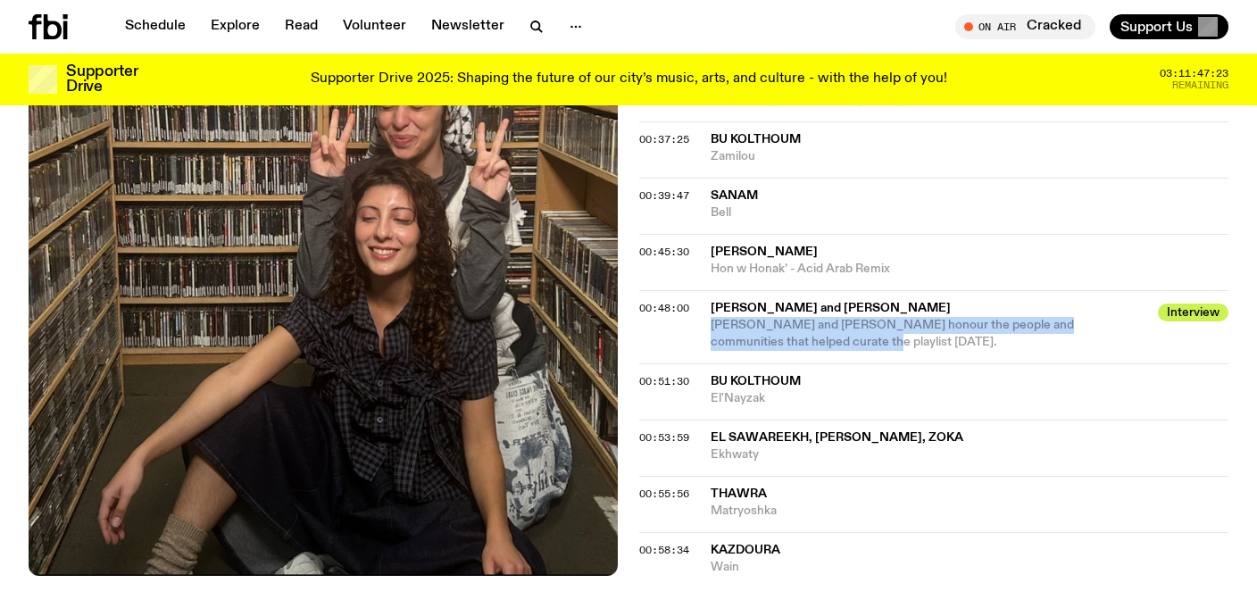
click at [703, 290] on div "00:48:00 Sara and Malaak Interview Sara and Malaak honour the people and commun…" at bounding box center [933, 326] width 589 height 73
drag, startPoint x: 706, startPoint y: 206, endPoint x: 751, endPoint y: 231, distance: 51.2
click at [751, 290] on div "00:48:00 Sara and Malaak Interview Sara and Malaak honour the people and commun…" at bounding box center [933, 326] width 589 height 73
copy span "Sara and Malaak honour the people and communities that helped curate the playli…"
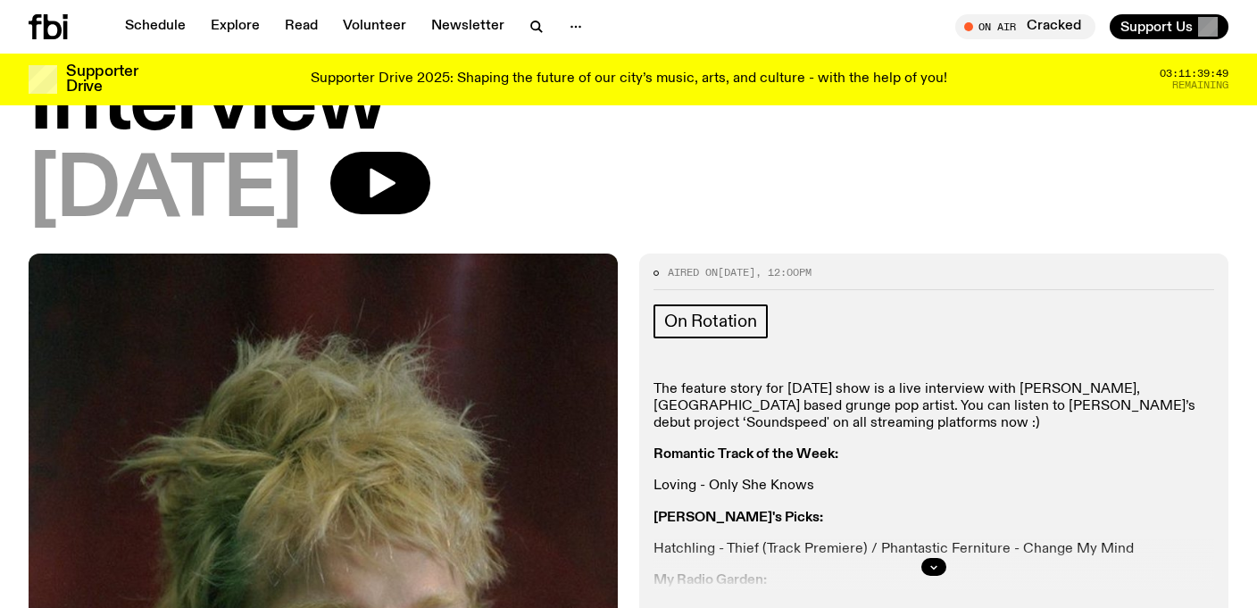
scroll to position [334, 0]
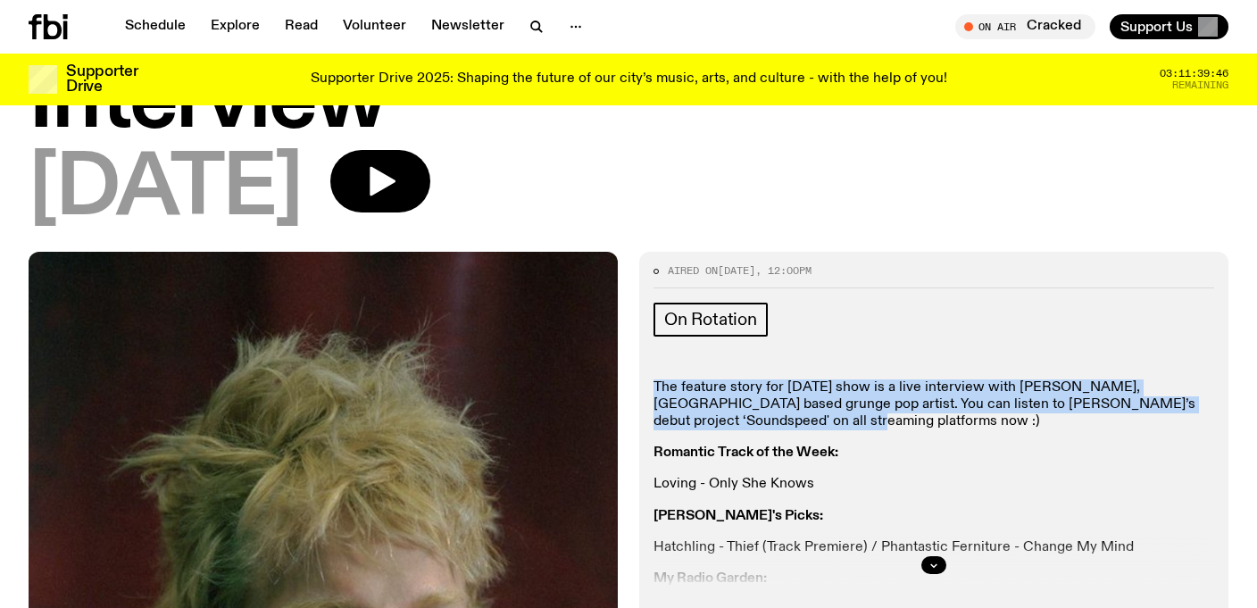
drag, startPoint x: 650, startPoint y: 301, endPoint x: 768, endPoint y: 348, distance: 127.0
click at [768, 348] on div "Aired on [DATE] 12:00pm On Rotation The feature story for [DATE] show is a live…" at bounding box center [933, 457] width 589 height 410
copy p "The feature story for [DATE] show is a live interview with [PERSON_NAME], [GEOG…"
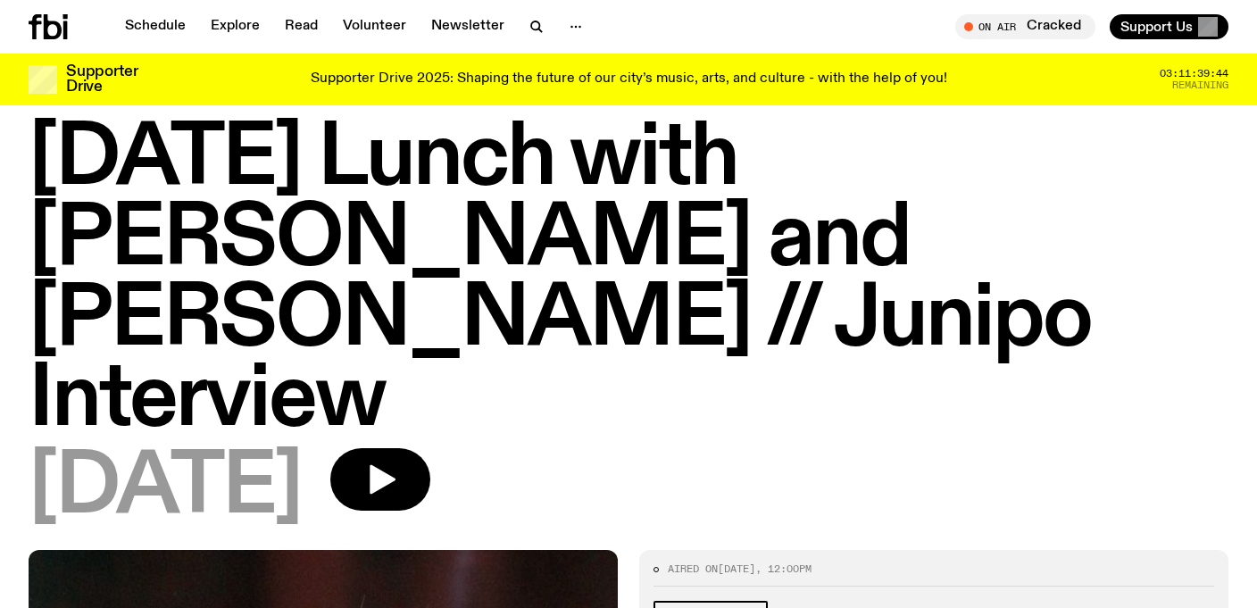
scroll to position [0, 0]
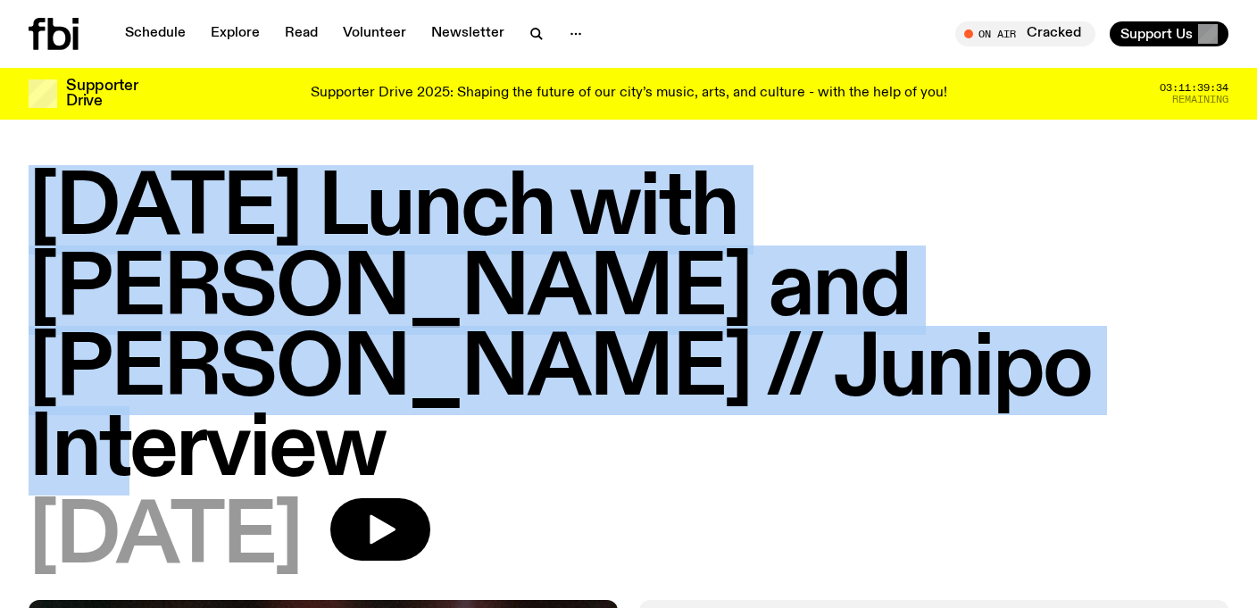
drag, startPoint x: 23, startPoint y: 198, endPoint x: 378, endPoint y: 374, distance: 395.7
click at [378, 374] on div "[DATE] Lunch with [PERSON_NAME] and [PERSON_NAME] // Junipo Interview [DATE]" at bounding box center [628, 385] width 1257 height 430
copy h1 "[DATE] Lunch with [PERSON_NAME] and [PERSON_NAME] // Junipo Interview"
click at [703, 242] on h1 "[DATE] Lunch with [PERSON_NAME] and [PERSON_NAME] // Junipo Interview" at bounding box center [629, 330] width 1200 height 321
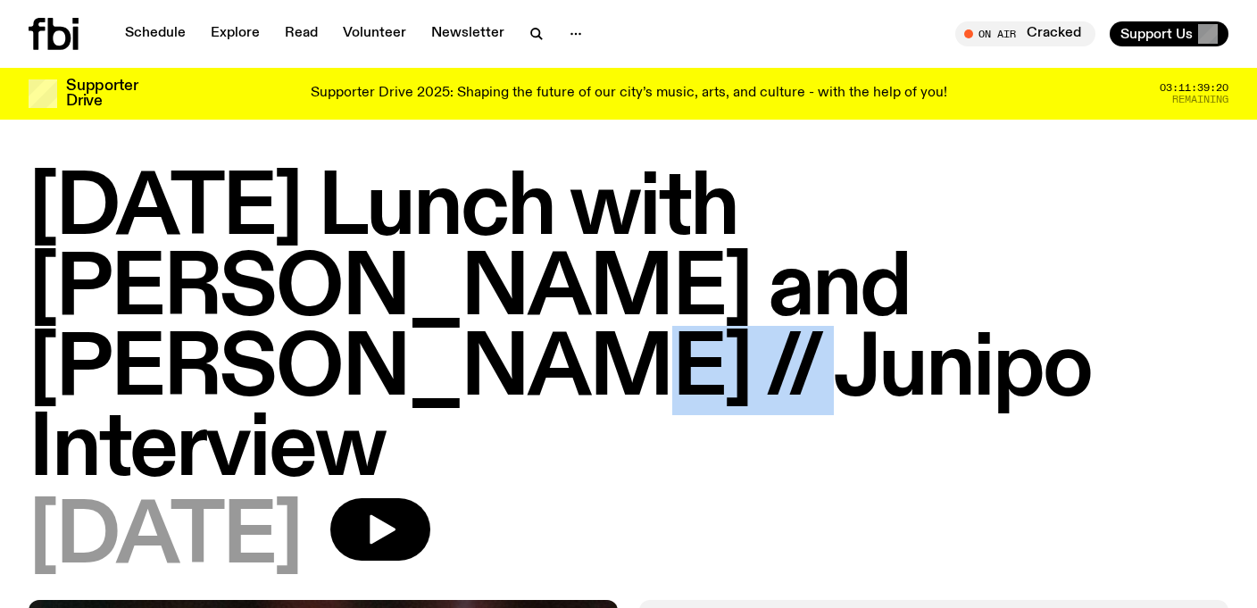
drag, startPoint x: 719, startPoint y: 290, endPoint x: 961, endPoint y: 297, distance: 242.0
click at [961, 297] on h1 "[DATE] Lunch with [PERSON_NAME] and [PERSON_NAME] // Junipo Interview" at bounding box center [629, 330] width 1200 height 321
copy h1 "Junipo"
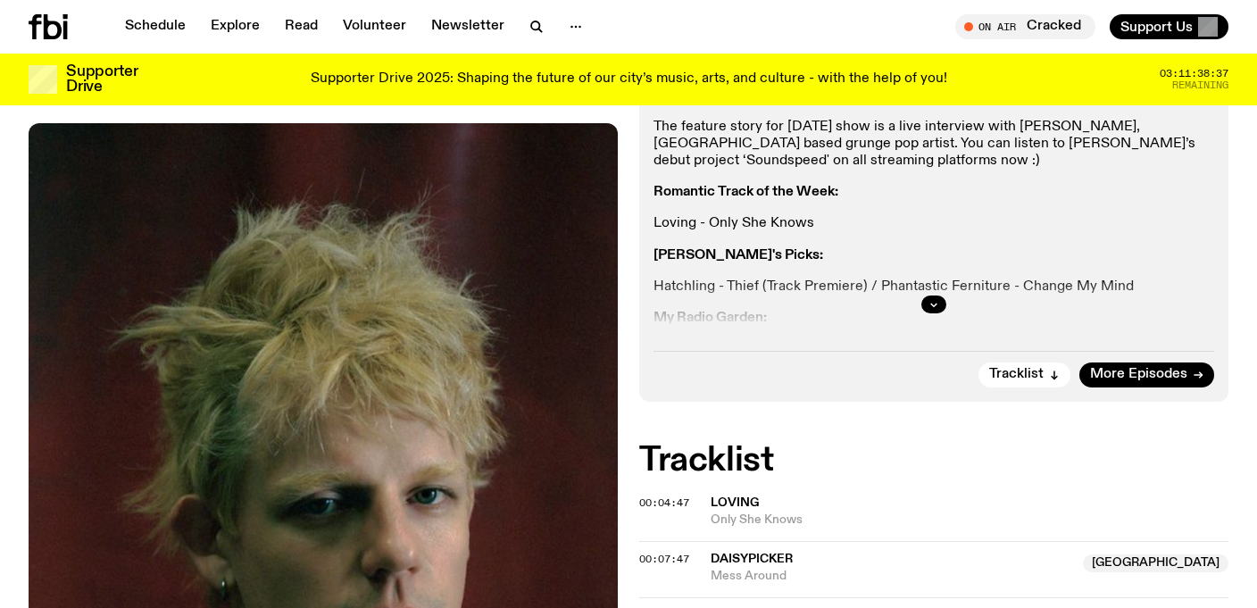
scroll to position [466, 0]
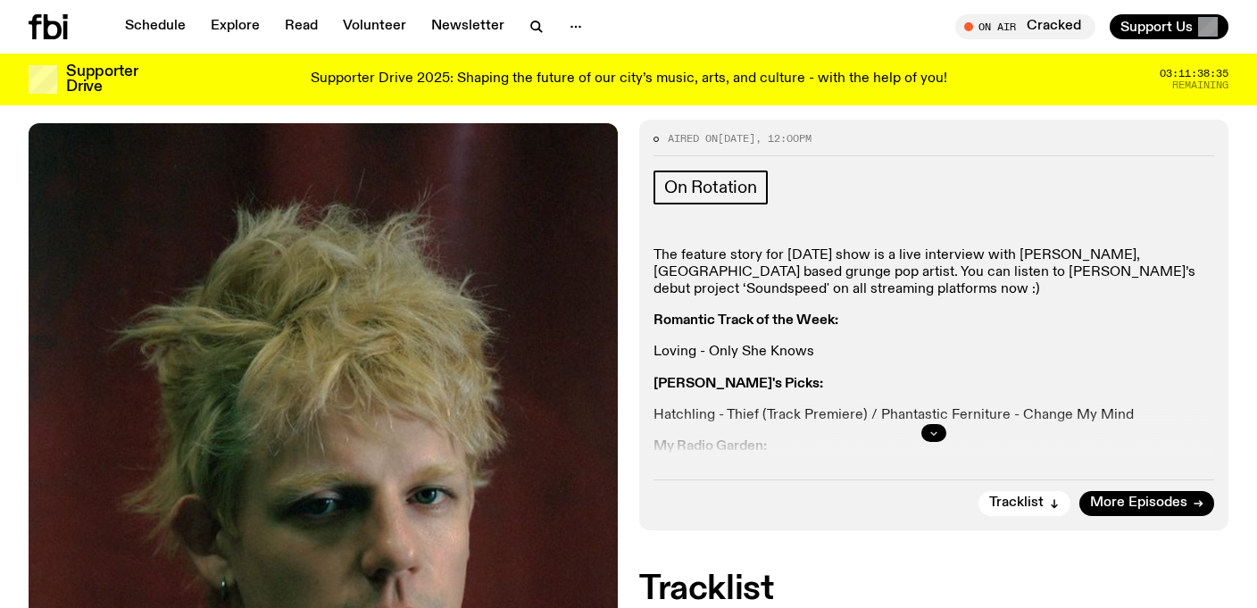
click at [924, 424] on button "button" at bounding box center [933, 433] width 25 height 18
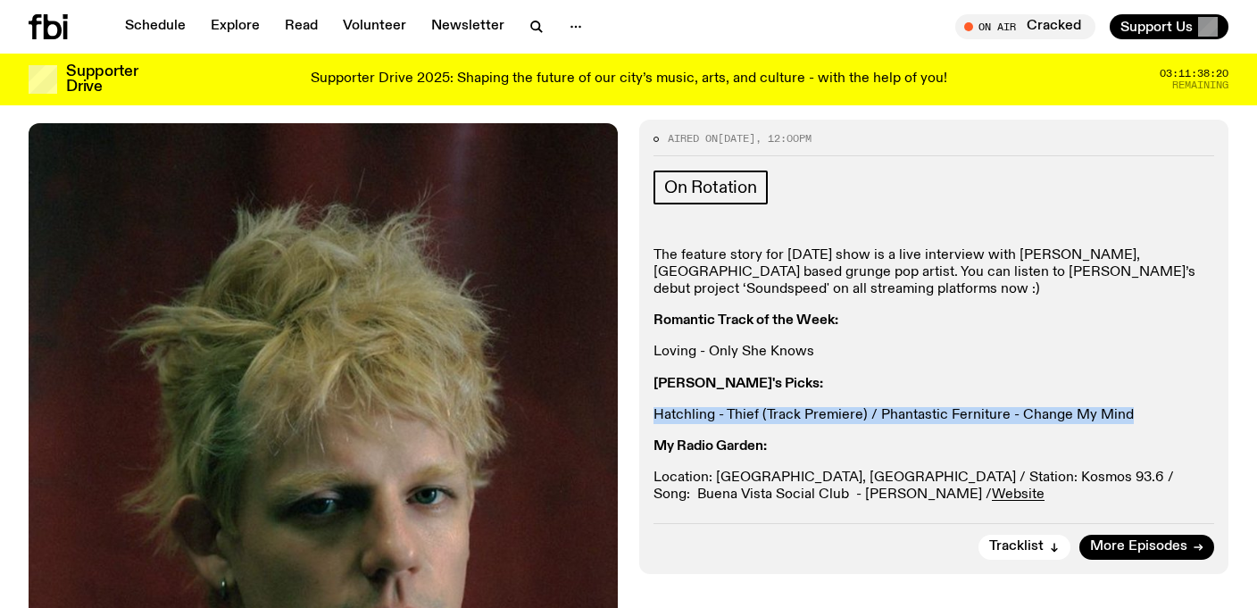
drag, startPoint x: 651, startPoint y: 335, endPoint x: 1136, endPoint y: 335, distance: 484.8
click at [1136, 335] on div "Aired on 21.09.25 , 12:00pm On Rotation The feature story for today’s show is a…" at bounding box center [933, 347] width 589 height 454
copy p "Hatchling - Thief (Track Premiere) / Phantastic Ferniture - Change My Mind"
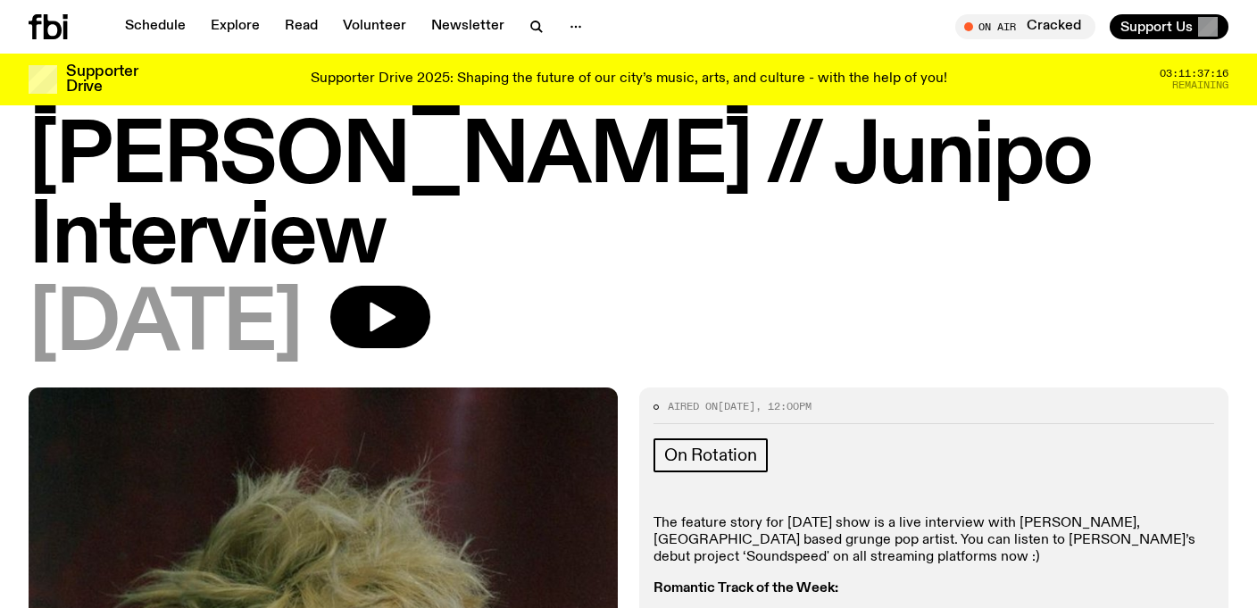
scroll to position [191, 0]
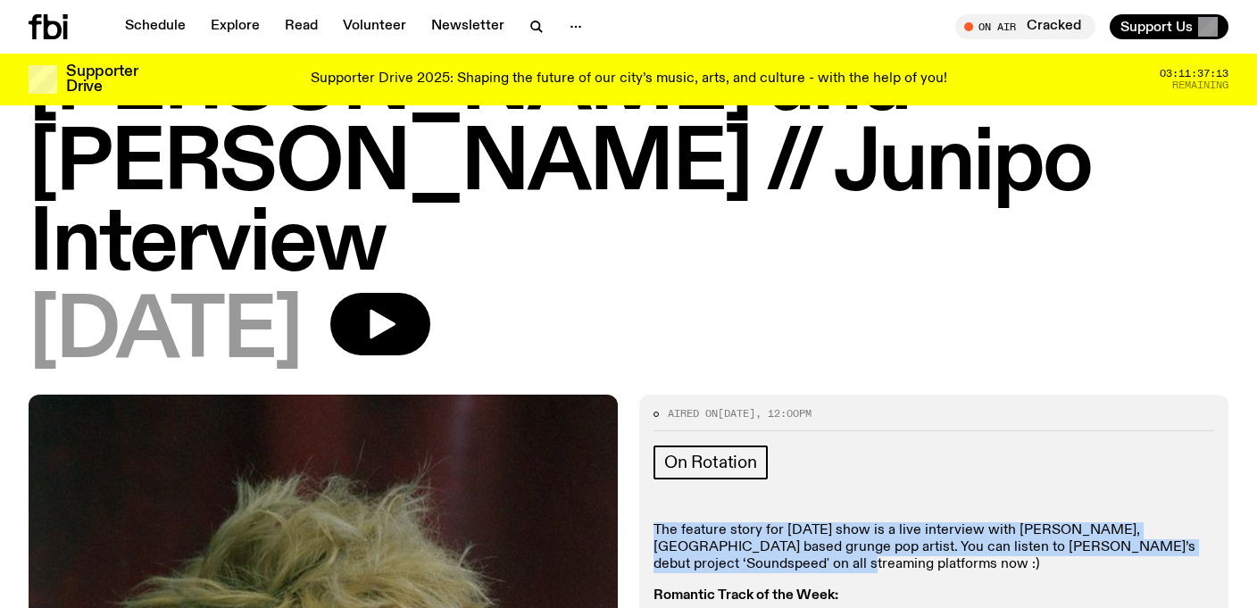
drag, startPoint x: 750, startPoint y: 487, endPoint x: 634, endPoint y: 452, distance: 121.2
copy p "The feature story for today’s show is a live interview with Junipo, Sydney base…"
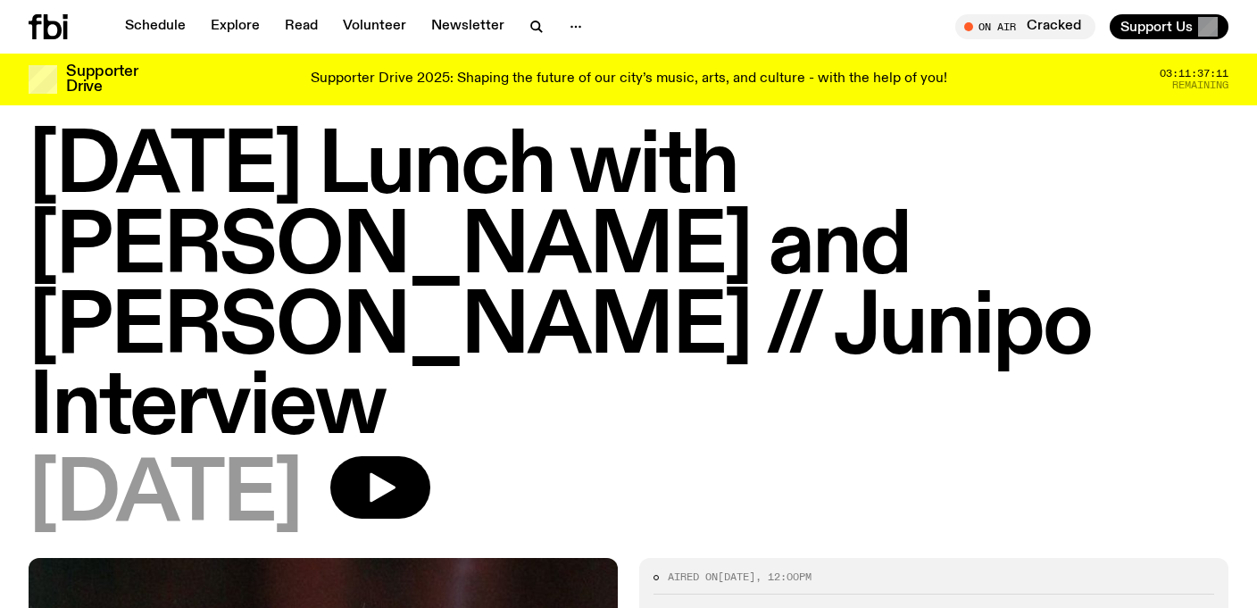
scroll to position [24, 0]
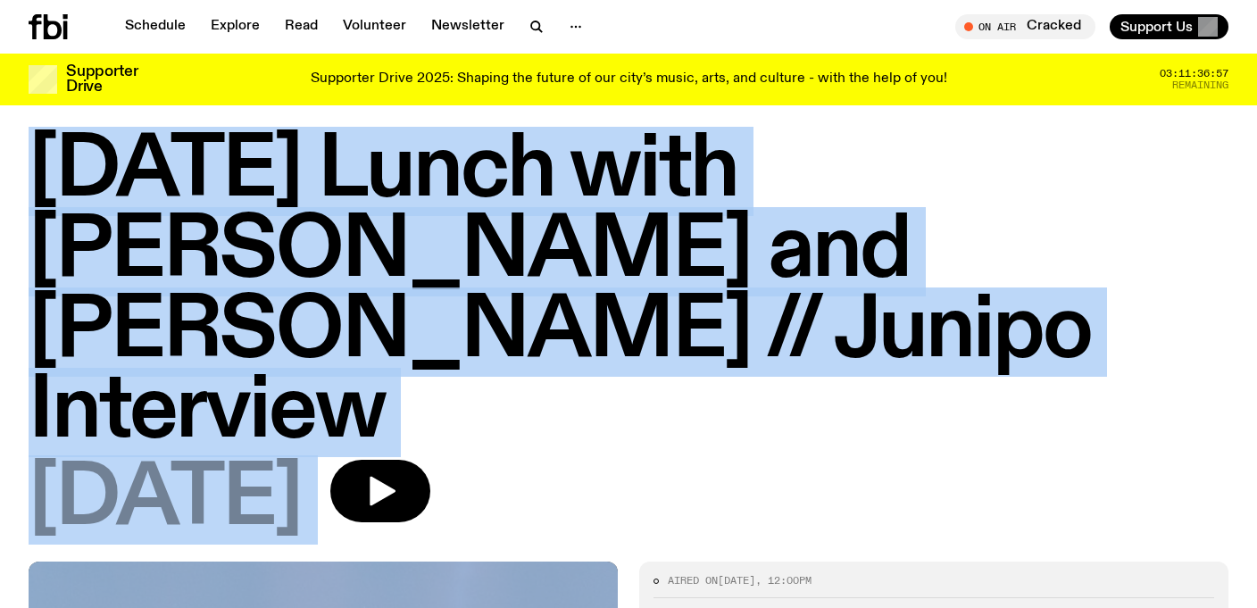
drag, startPoint x: 34, startPoint y: 152, endPoint x: 400, endPoint y: 371, distance: 426.9
click at [400, 371] on h1 "Sunday Lunch with Zara Upfold and Adam Cook // Junipo Interview" at bounding box center [629, 291] width 1200 height 321
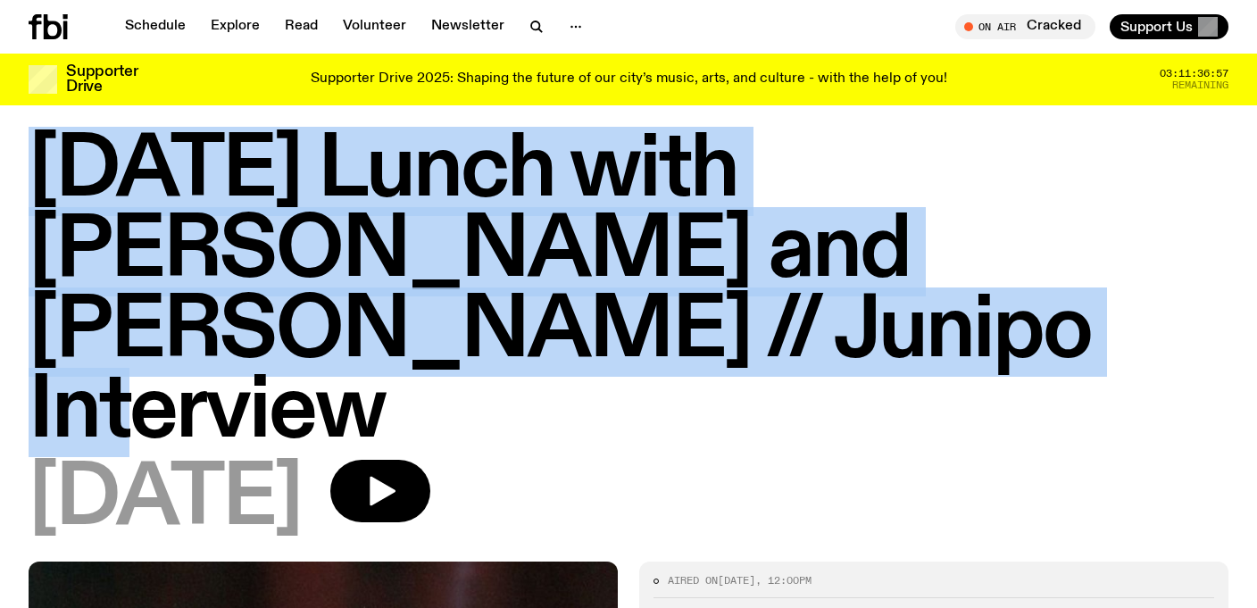
copy h1 "Sunday Lunch with Zara Upfold and Adam Cook // Junipo Interview"
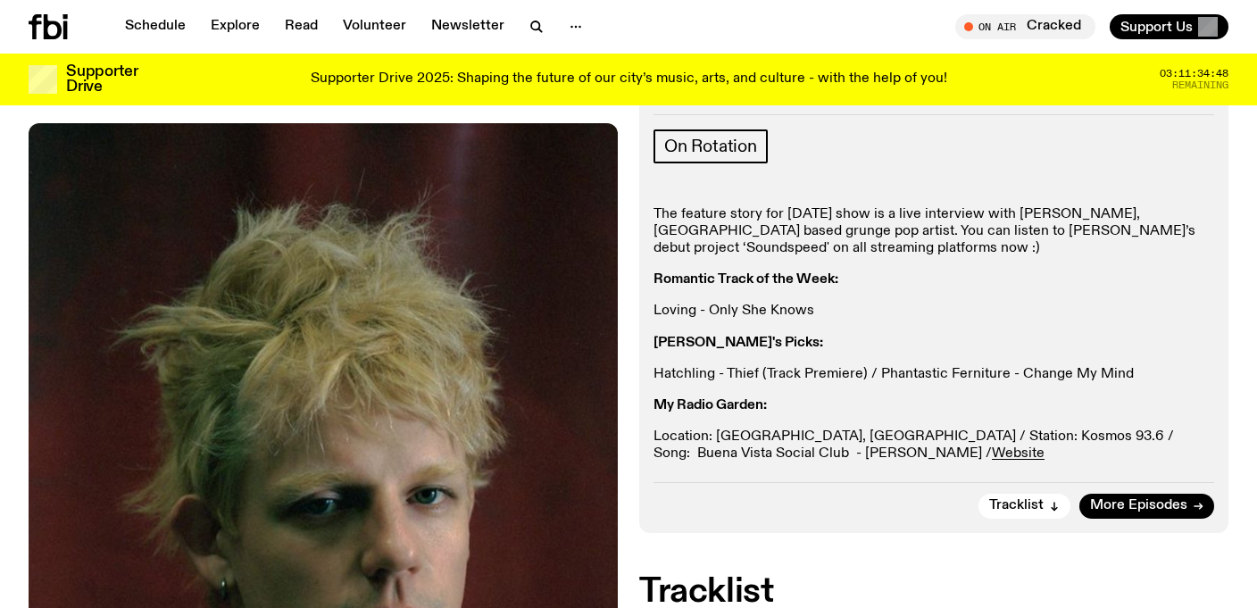
scroll to position [467, 0]
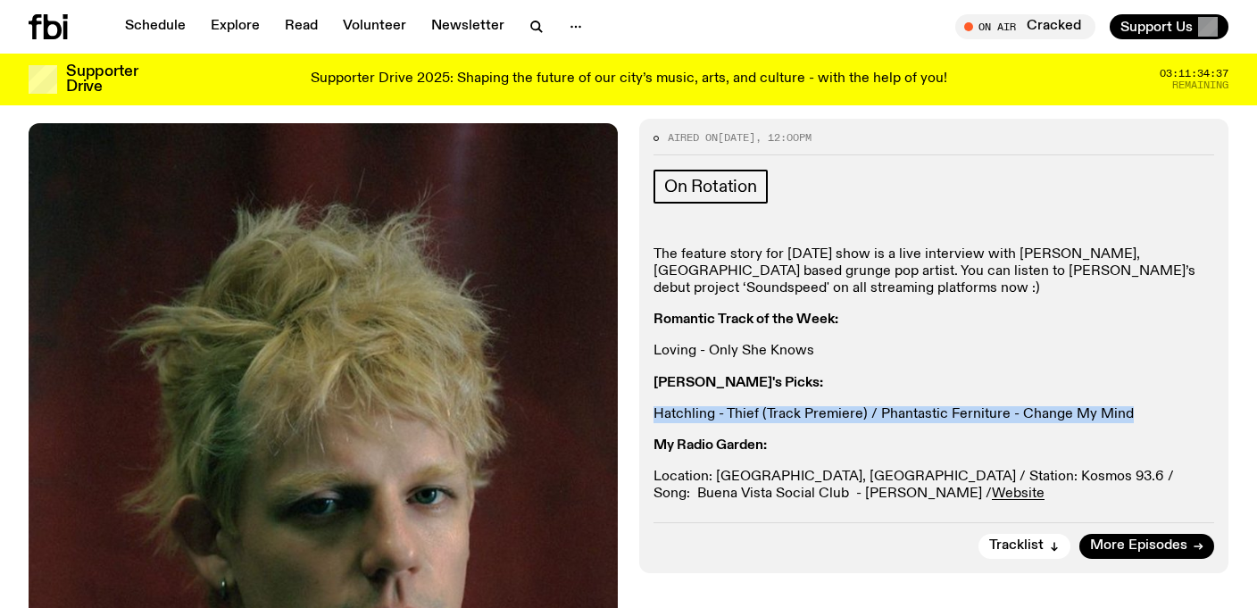
drag, startPoint x: 649, startPoint y: 334, endPoint x: 1146, endPoint y: 348, distance: 497.5
click at [1146, 348] on div "Aired on 21.09.25 , 12:00pm On Rotation The feature story for today’s show is a…" at bounding box center [933, 346] width 589 height 454
copy p "Hatchling - Thief (Track Premiere) / Phantastic Ferniture - Change My Mind"
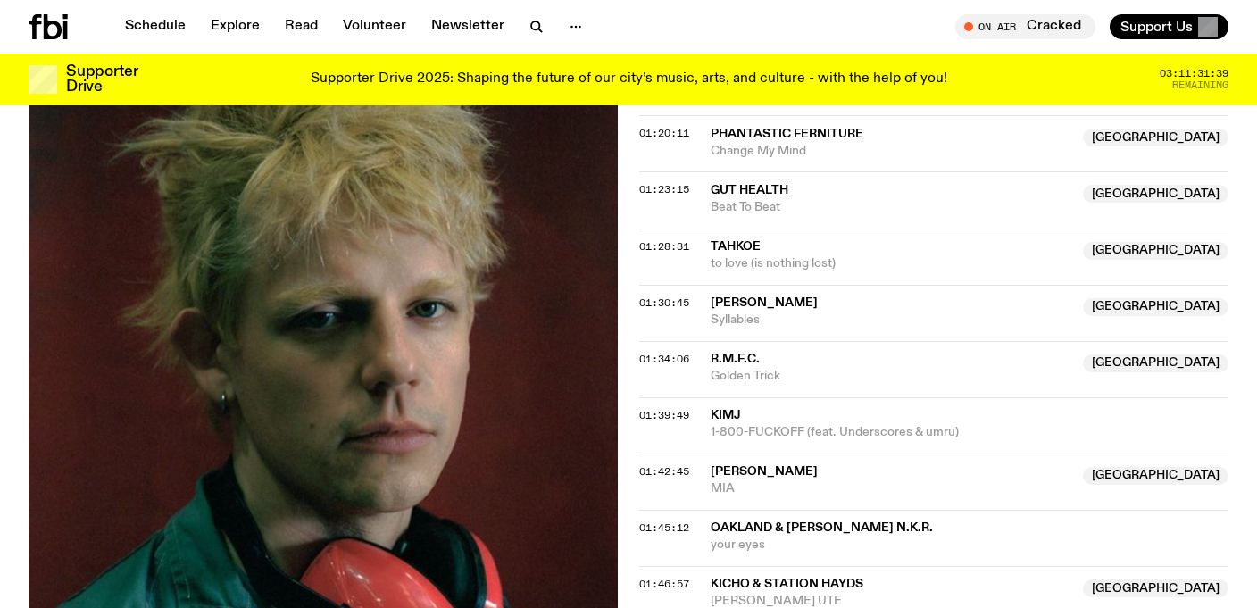
scroll to position [2055, 0]
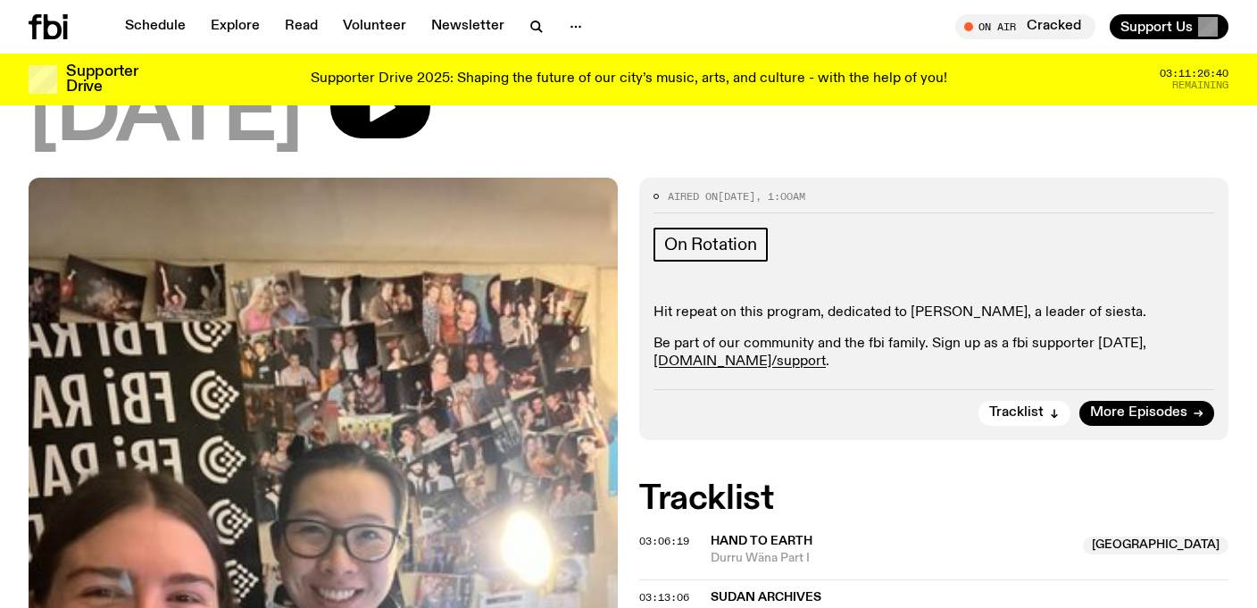
scroll to position [253, 0]
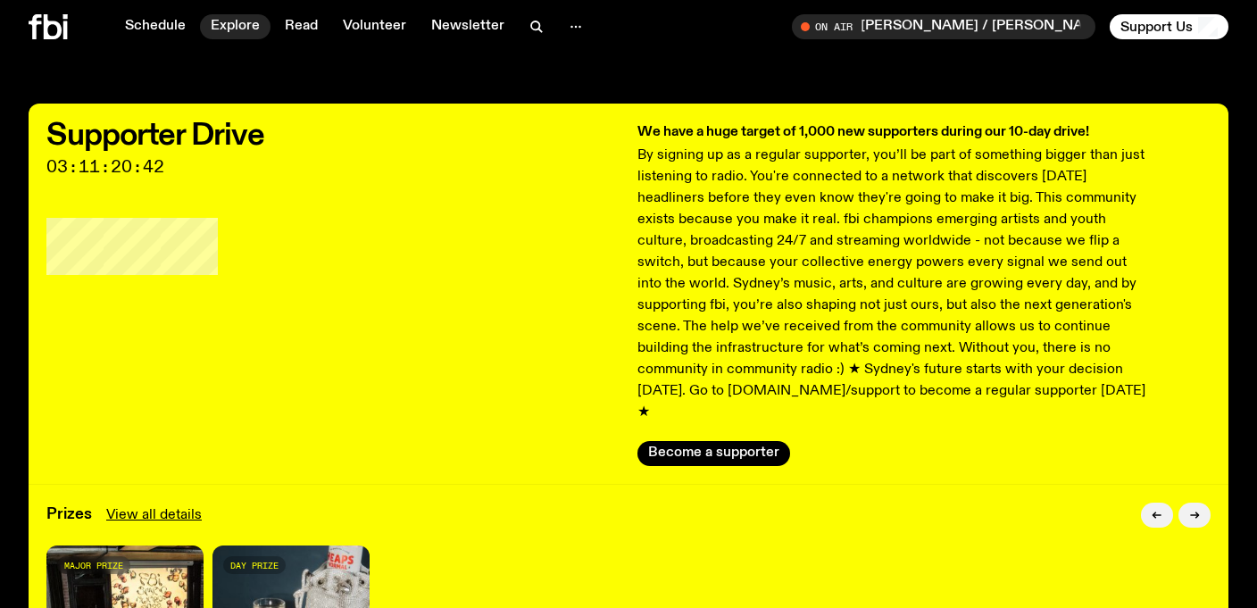
scroll to position [21, 0]
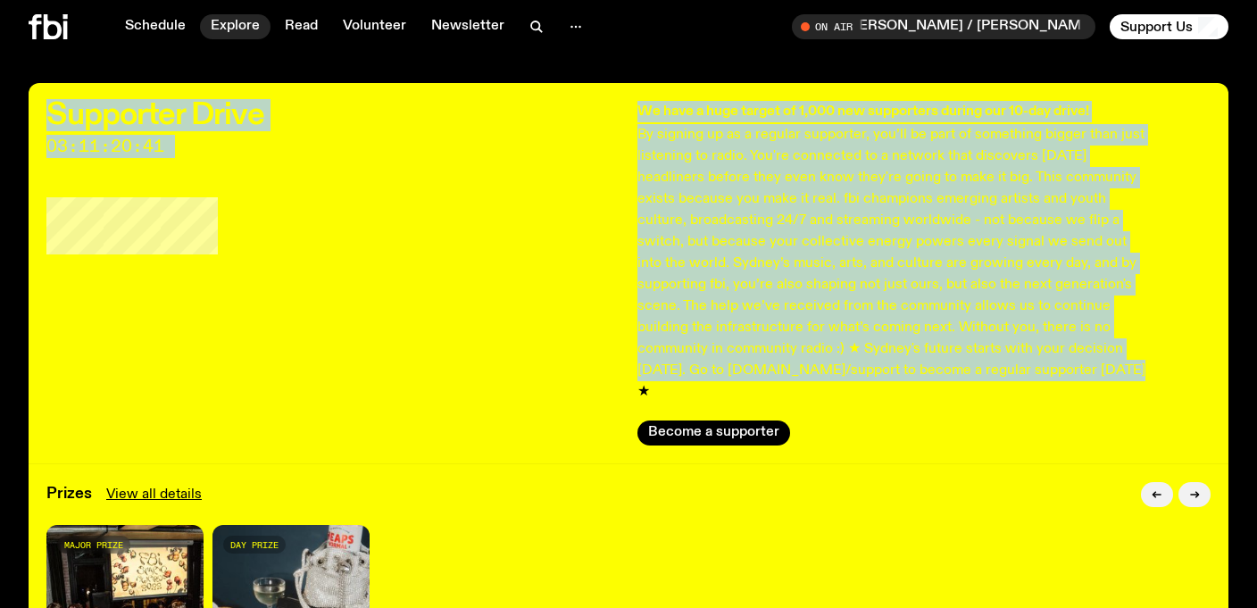
click at [237, 22] on link "Explore" at bounding box center [235, 26] width 71 height 25
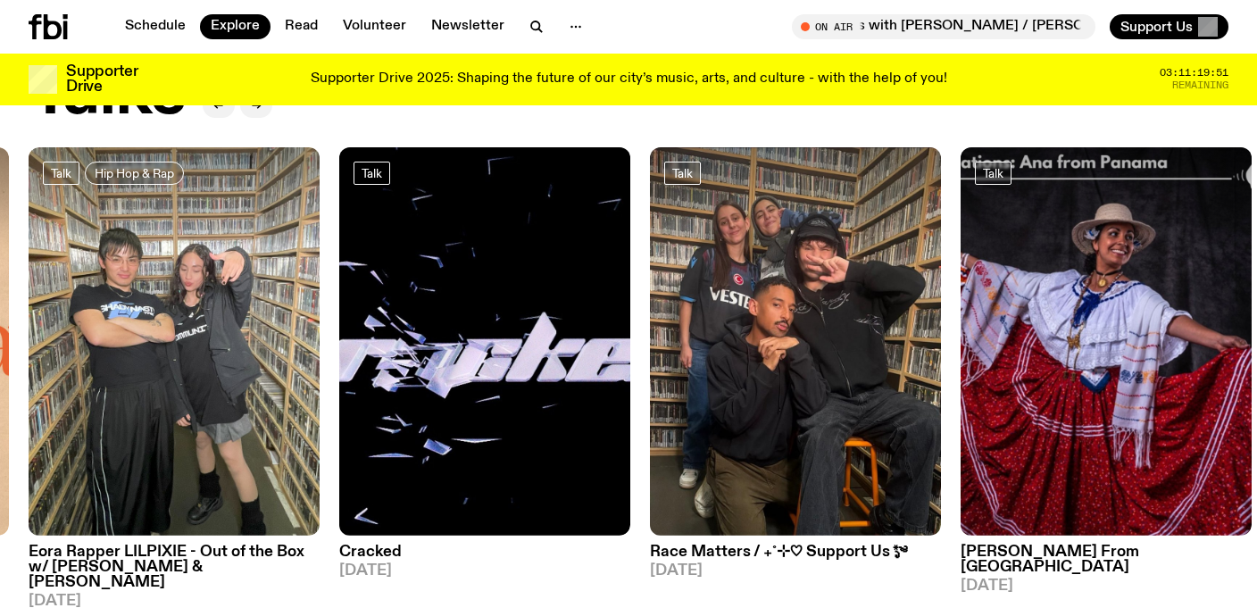
scroll to position [1999, 0]
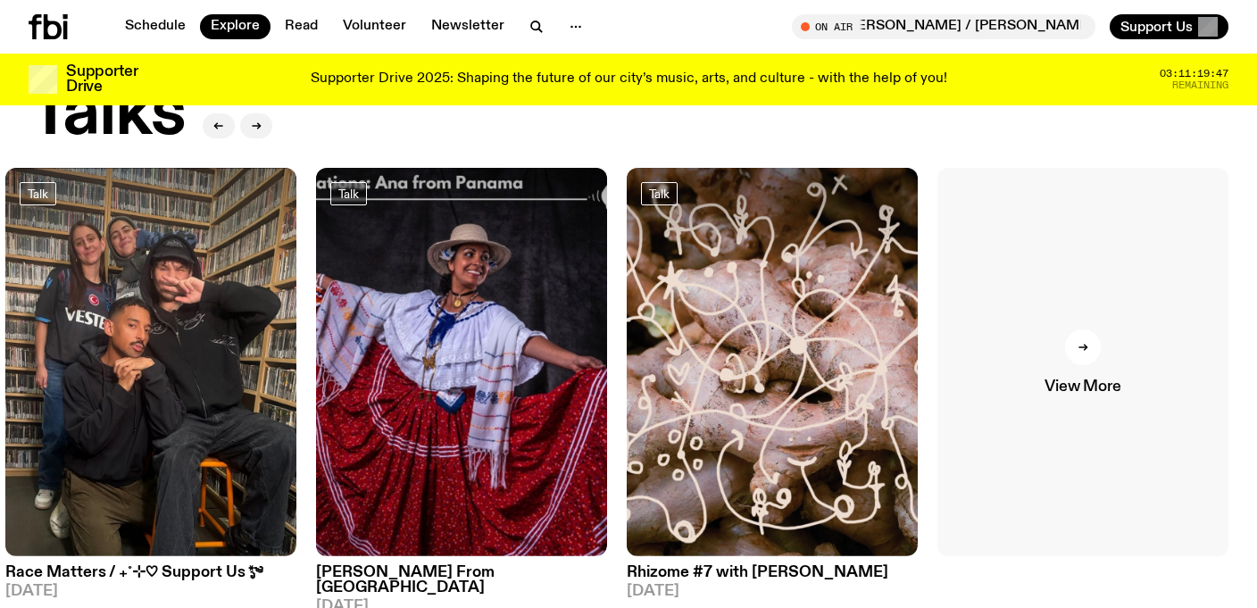
click at [1061, 321] on link "View More" at bounding box center [1082, 362] width 291 height 388
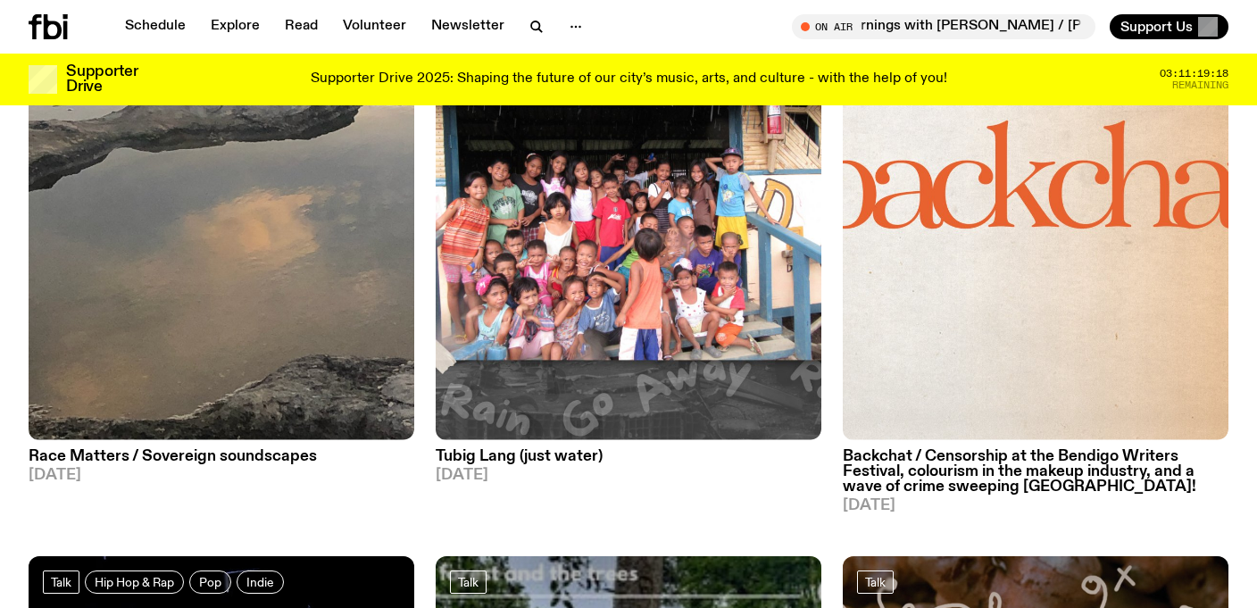
scroll to position [3964, 0]
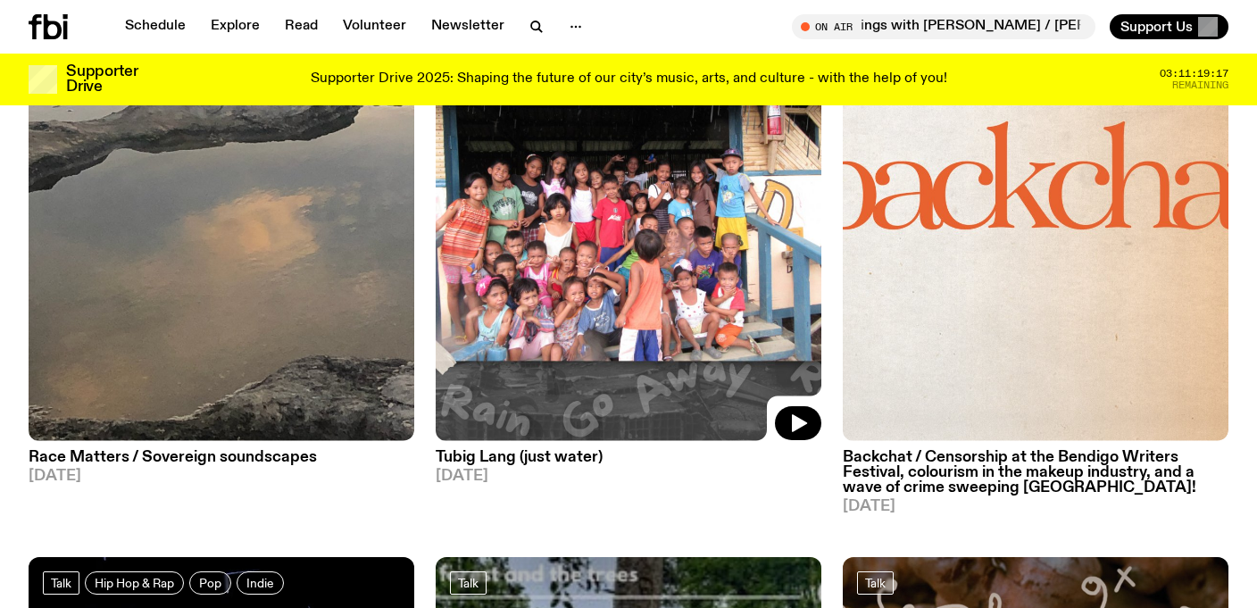
click at [675, 293] on img at bounding box center [629, 184] width 386 height 514
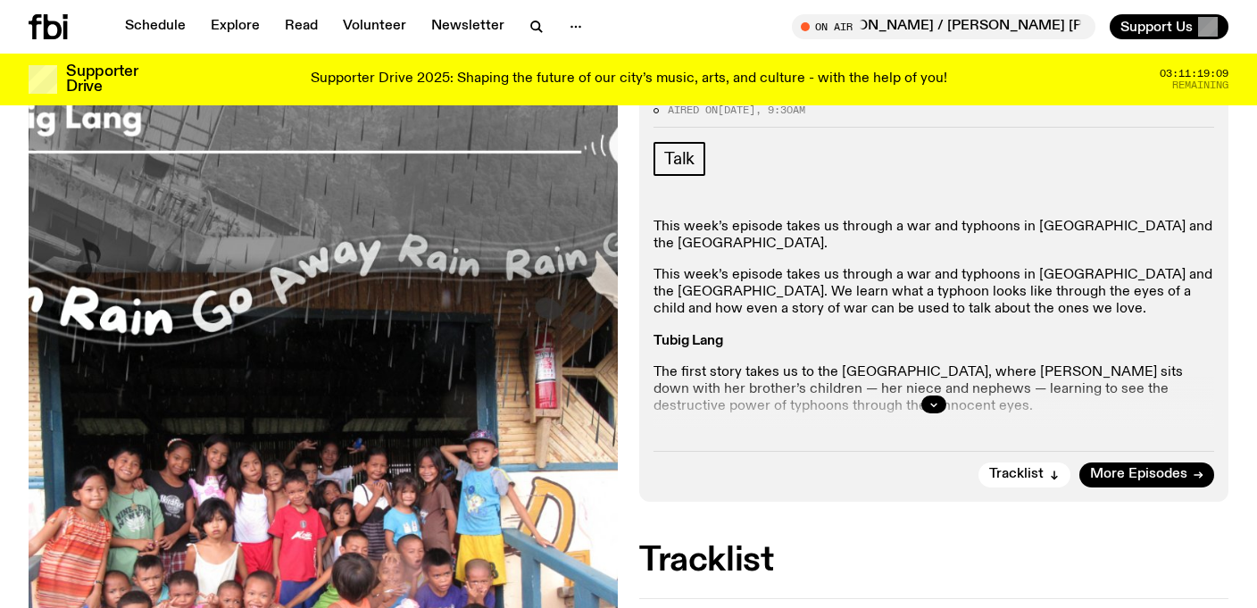
scroll to position [255, 0]
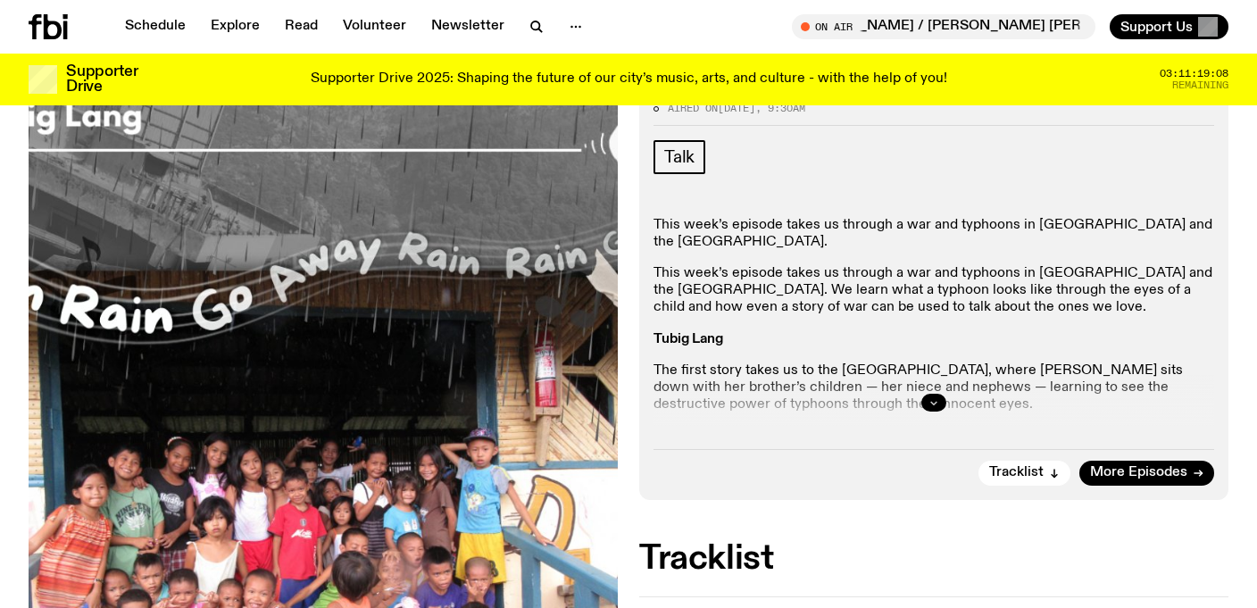
click at [937, 404] on icon "button" at bounding box center [933, 402] width 11 height 11
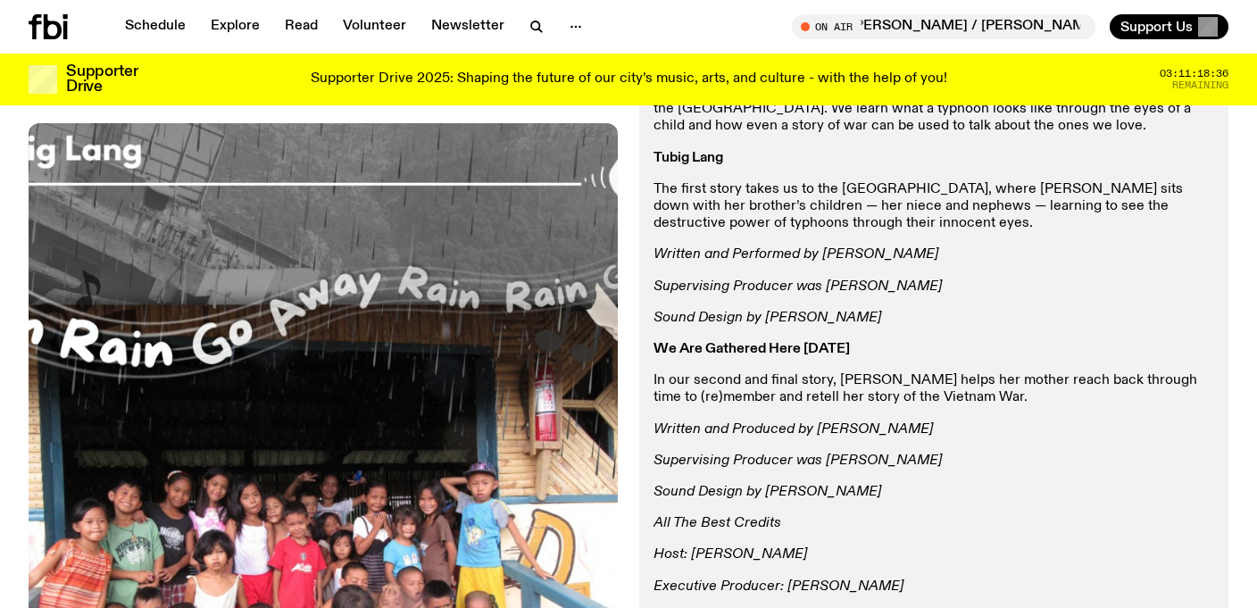
scroll to position [619, 0]
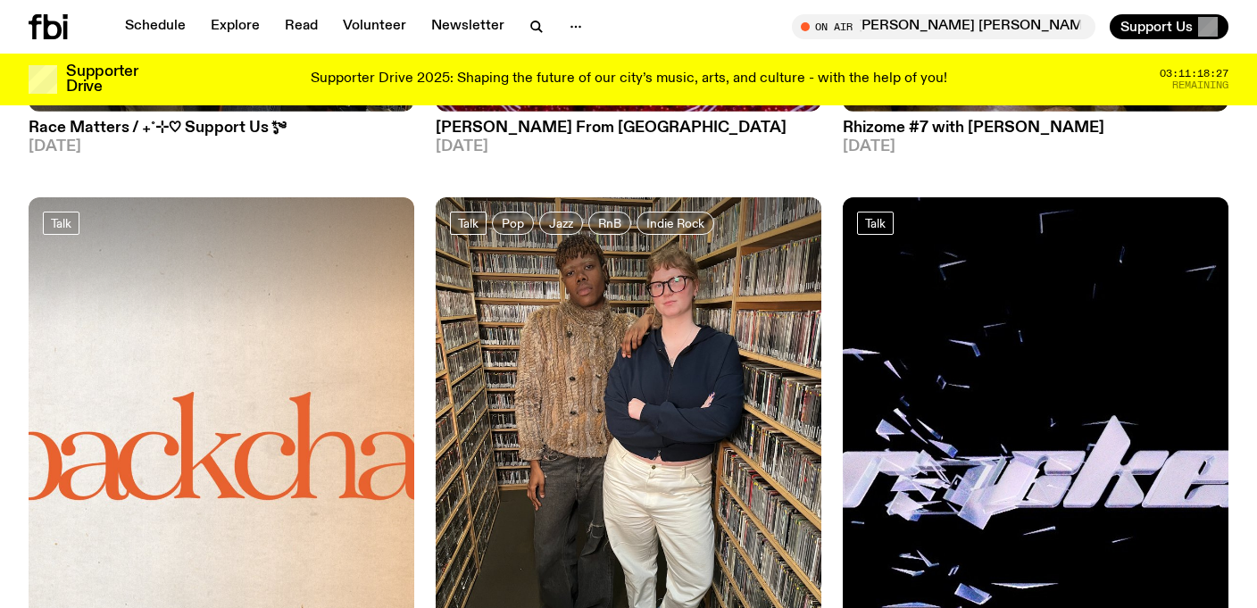
scroll to position [2205, 0]
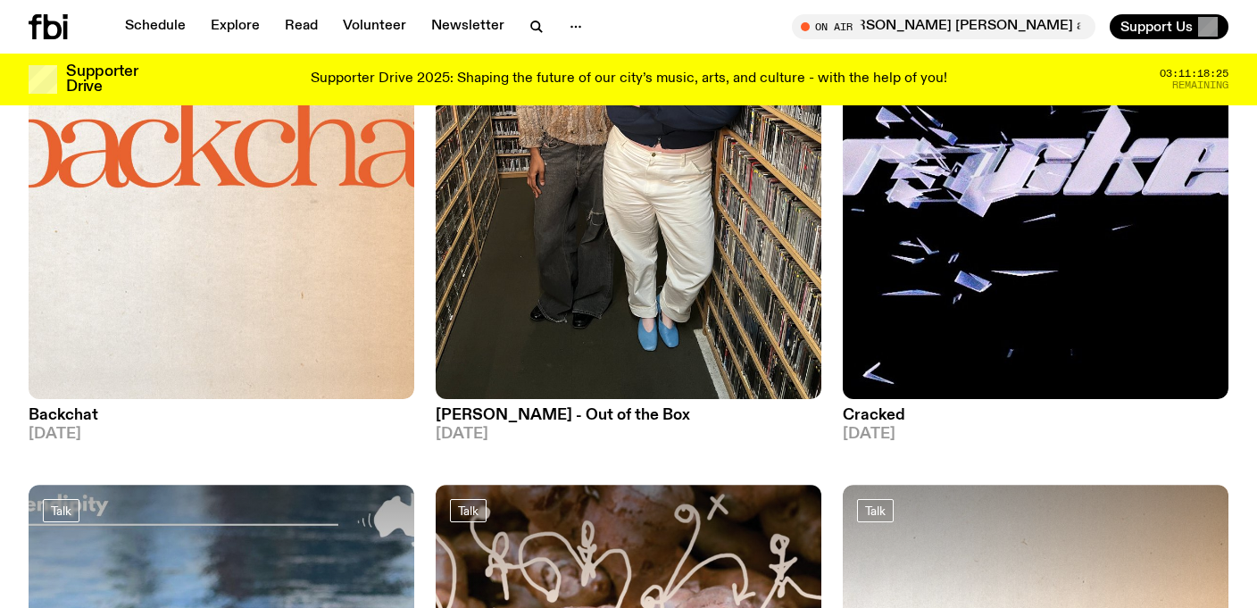
click at [605, 408] on h3 "Lynn Harries - Out of the Box" at bounding box center [629, 415] width 386 height 15
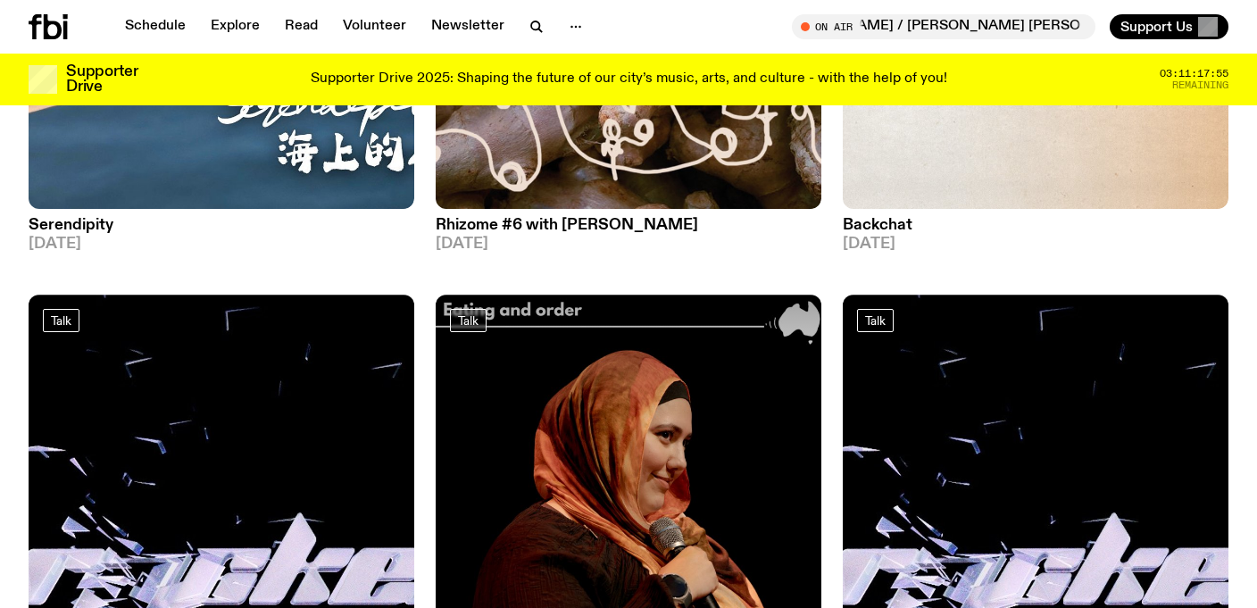
scroll to position [2666, 0]
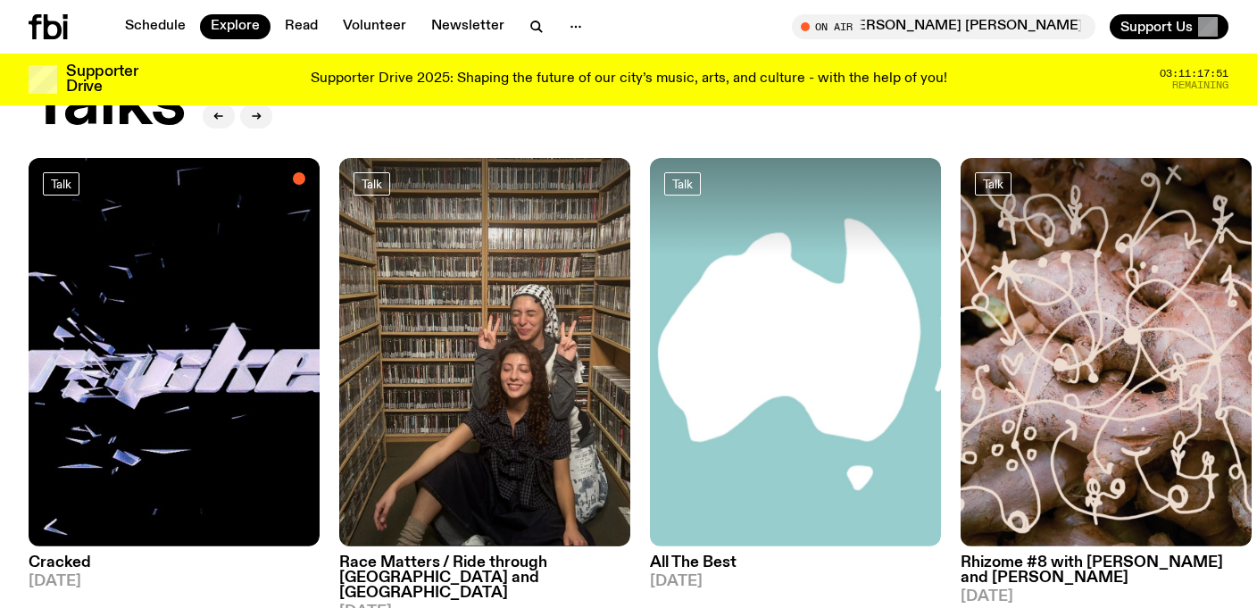
scroll to position [2081, 0]
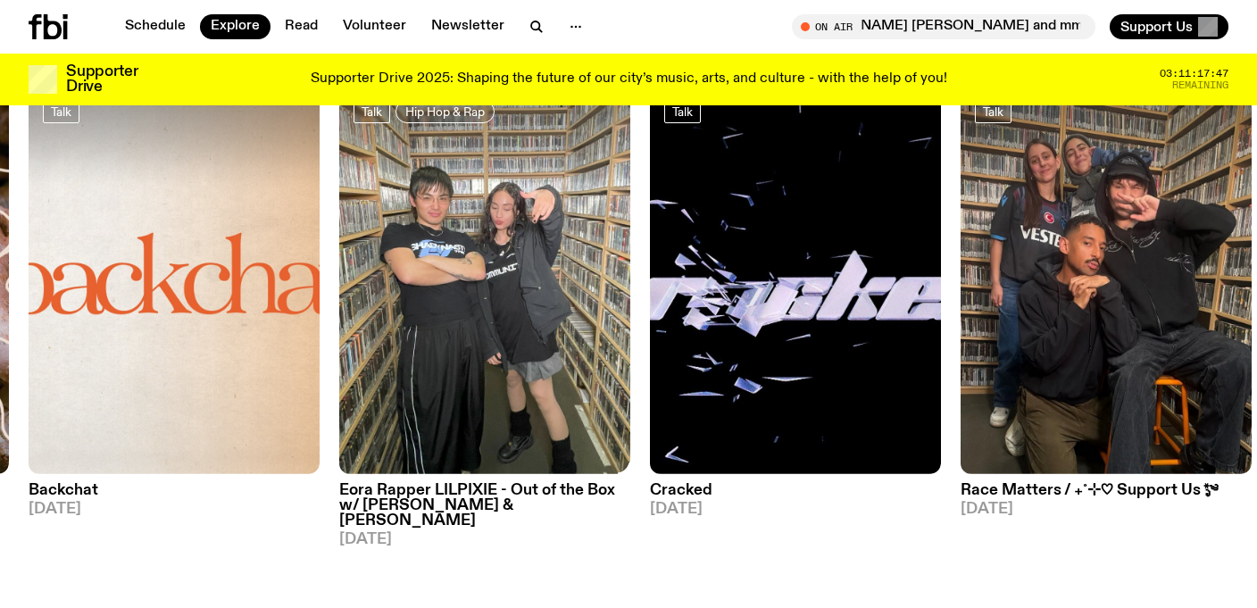
click at [449, 483] on h3 "Eora Rapper LILPIXIE - Out of the Box w/ Matt Do & Kate Saap" at bounding box center [484, 506] width 291 height 46
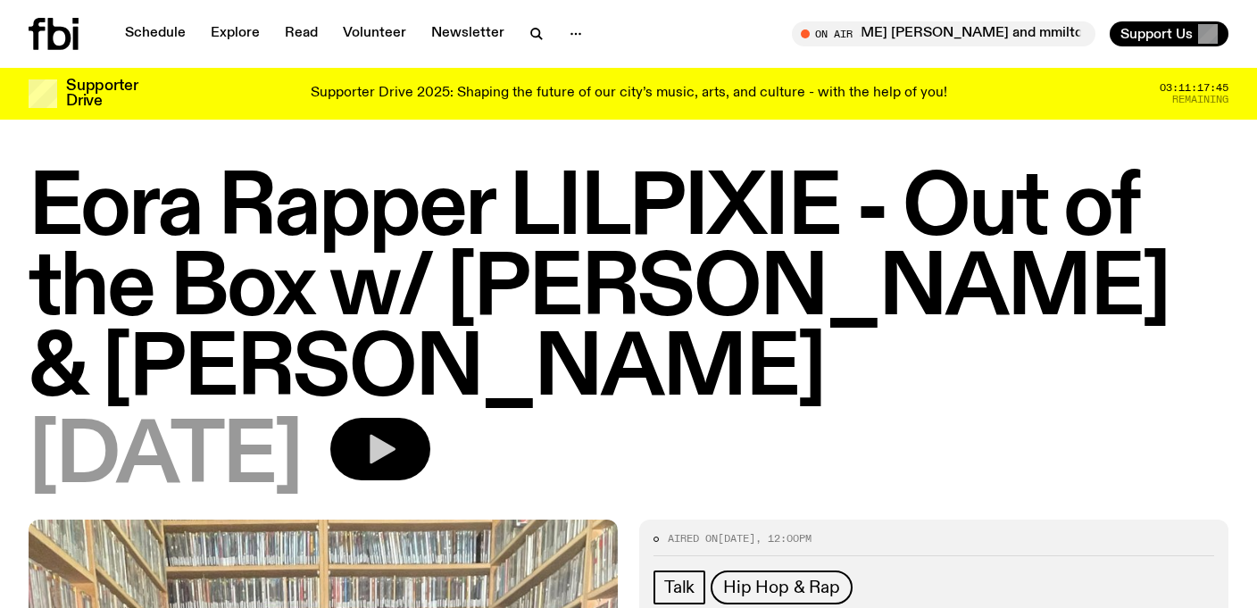
scroll to position [8, 0]
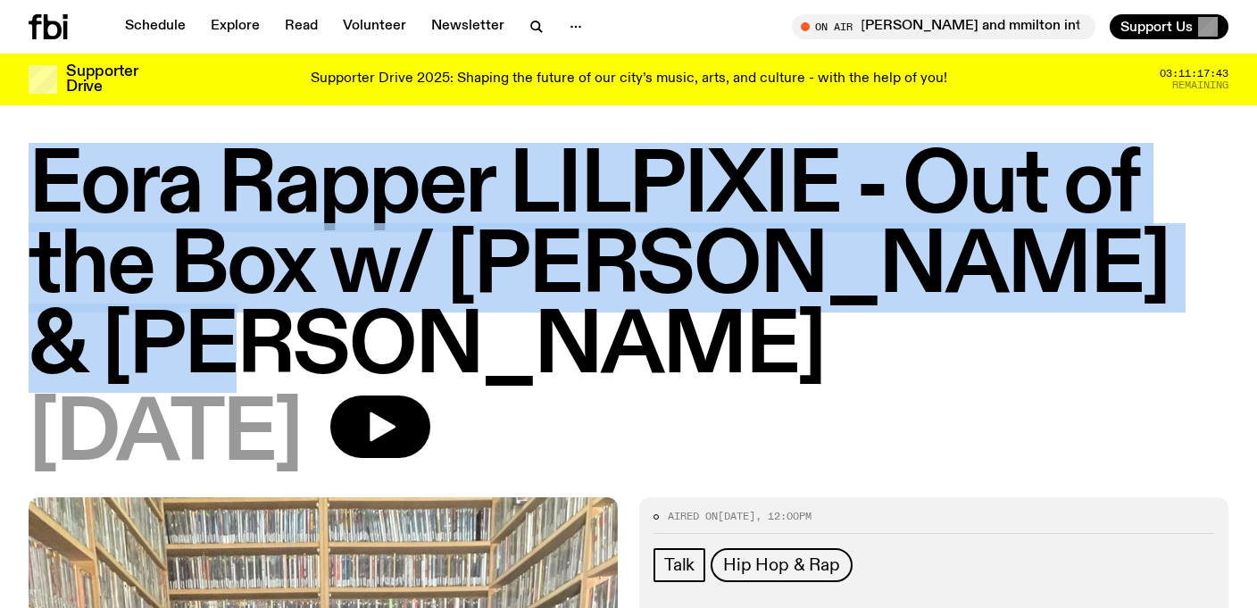
drag, startPoint x: 34, startPoint y: 177, endPoint x: 244, endPoint y: 341, distance: 266.5
click at [244, 341] on h1 "Eora Rapper LILPIXIE - Out of the Box w/ Matt Do & Kate Saap" at bounding box center [629, 267] width 1200 height 241
copy h1 "Eora Rapper LILPIXIE - Out of the Box w/ Matt Do & Kate Saap"
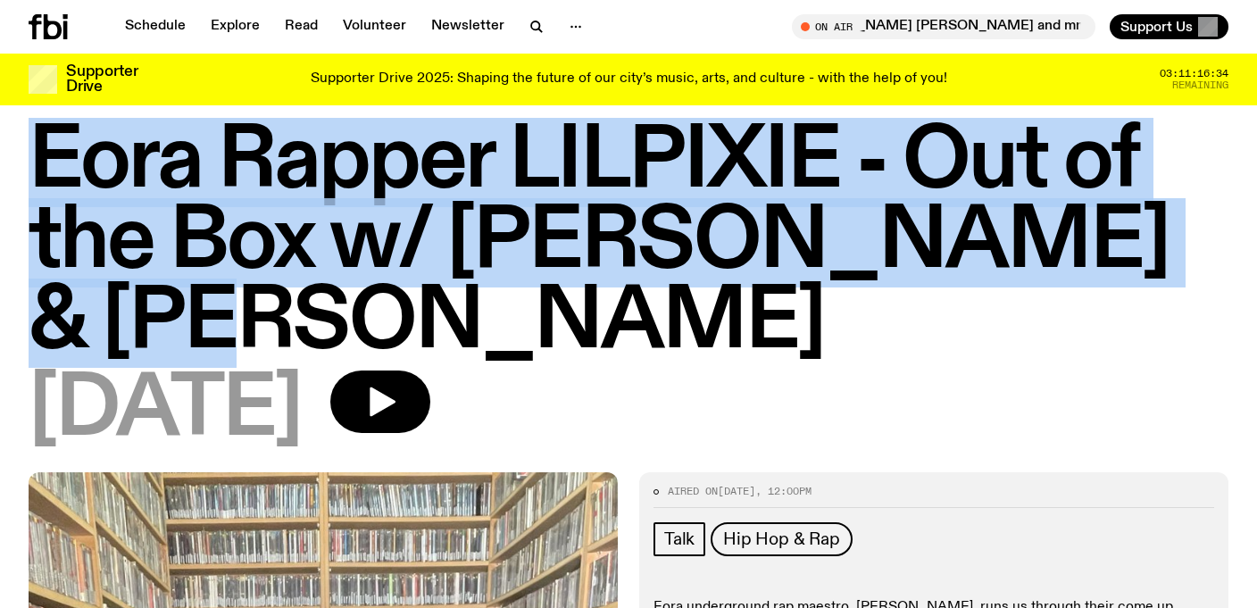
scroll to position [0, 0]
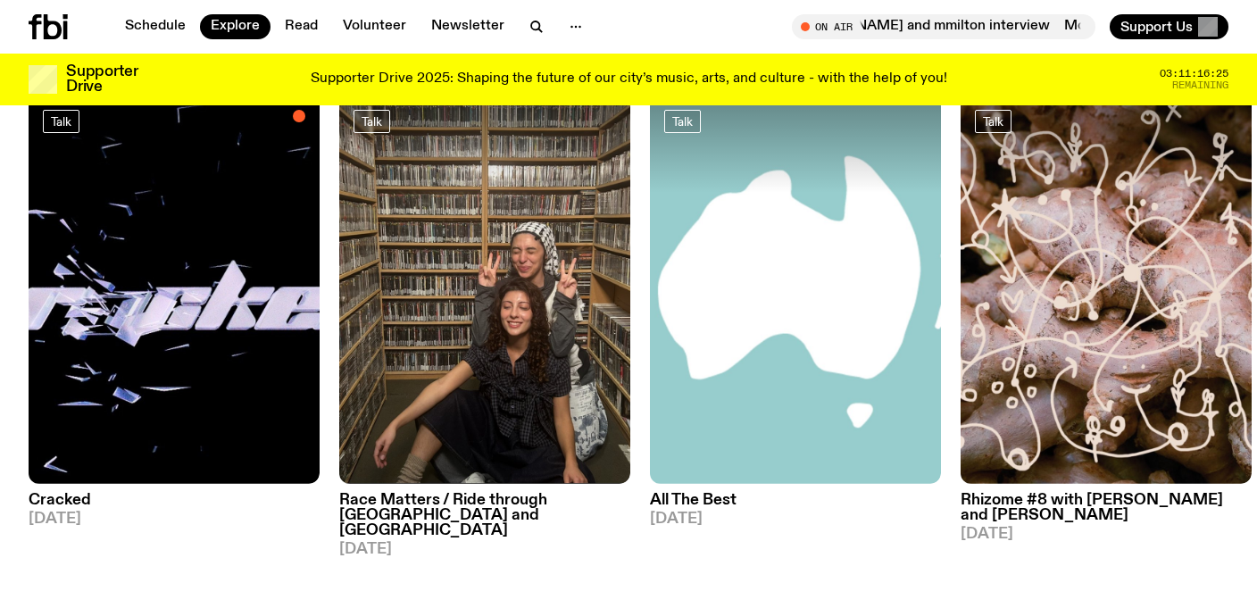
scroll to position [2046, 0]
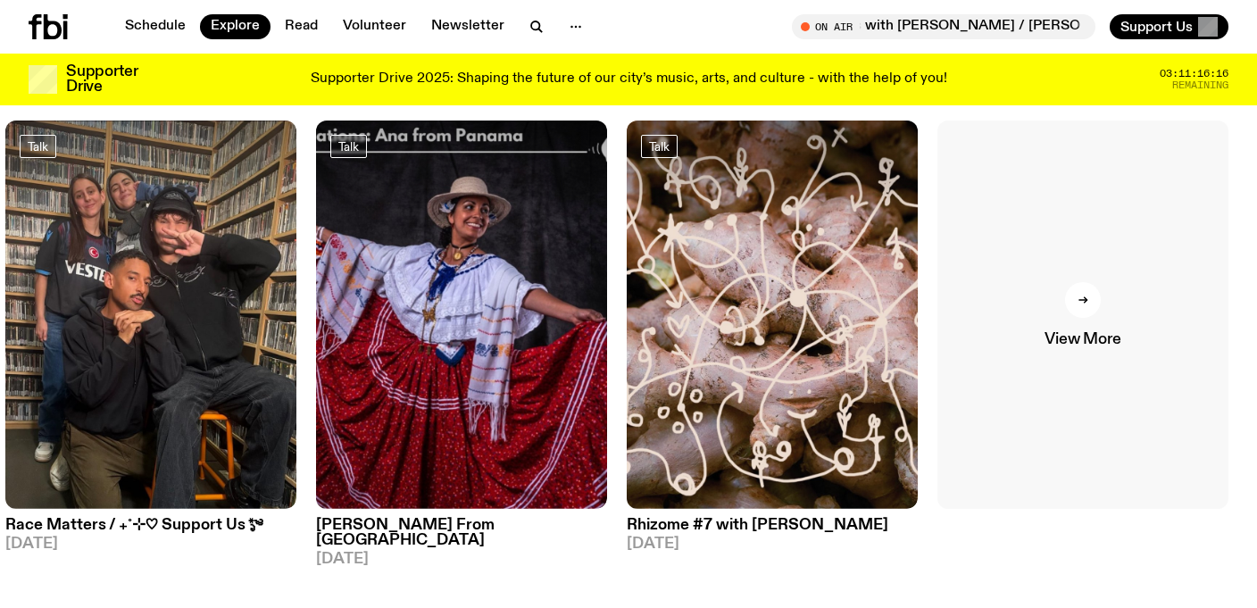
click at [1090, 282] on div at bounding box center [1083, 300] width 36 height 36
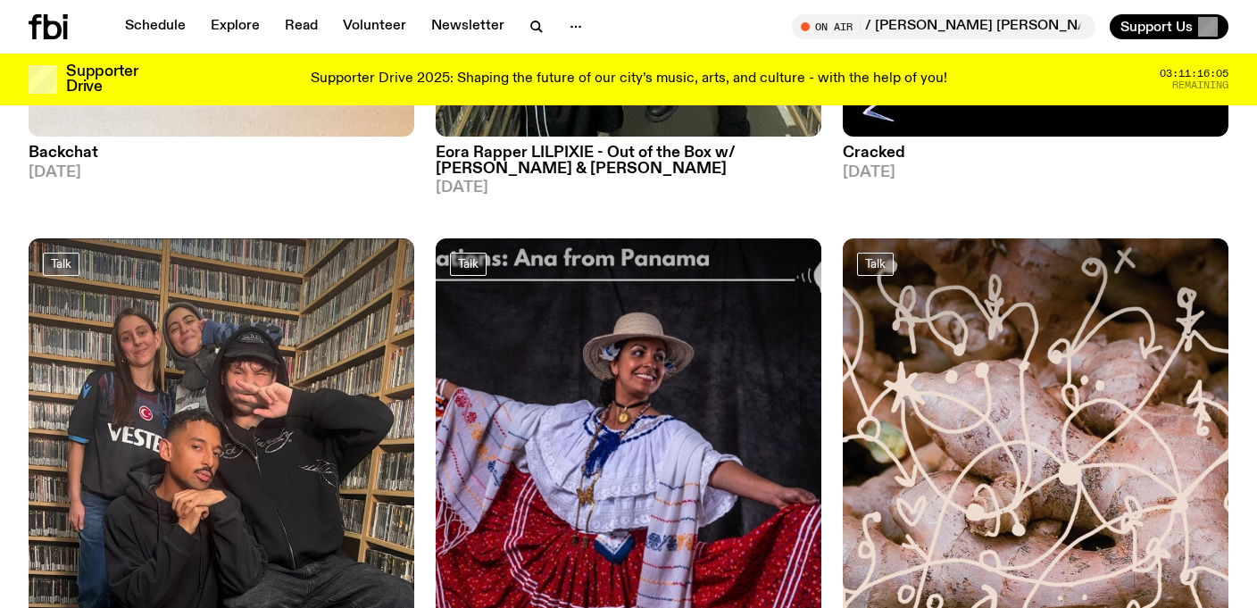
scroll to position [734, 0]
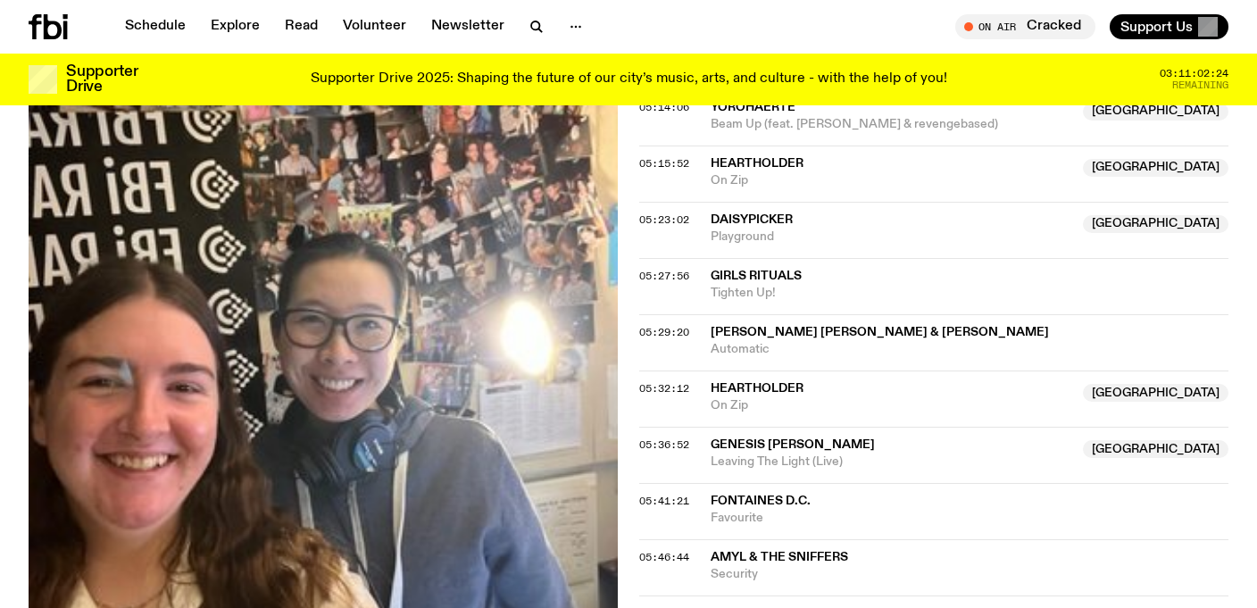
scroll to position [2377, 0]
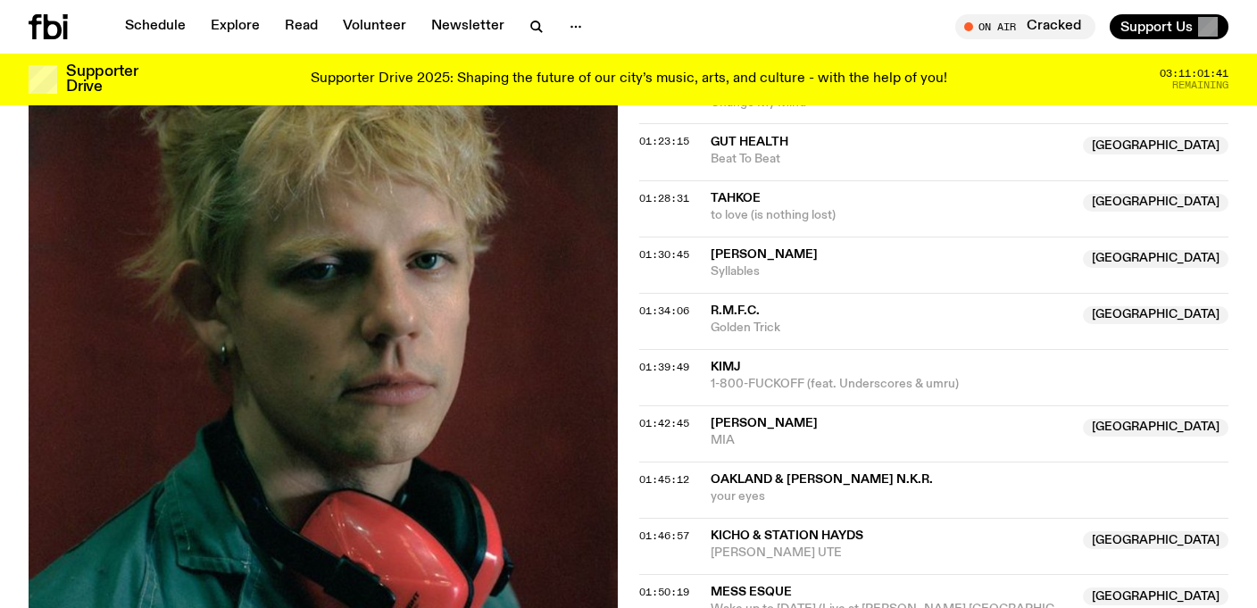
scroll to position [2000, 0]
